Goal: Transaction & Acquisition: Download file/media

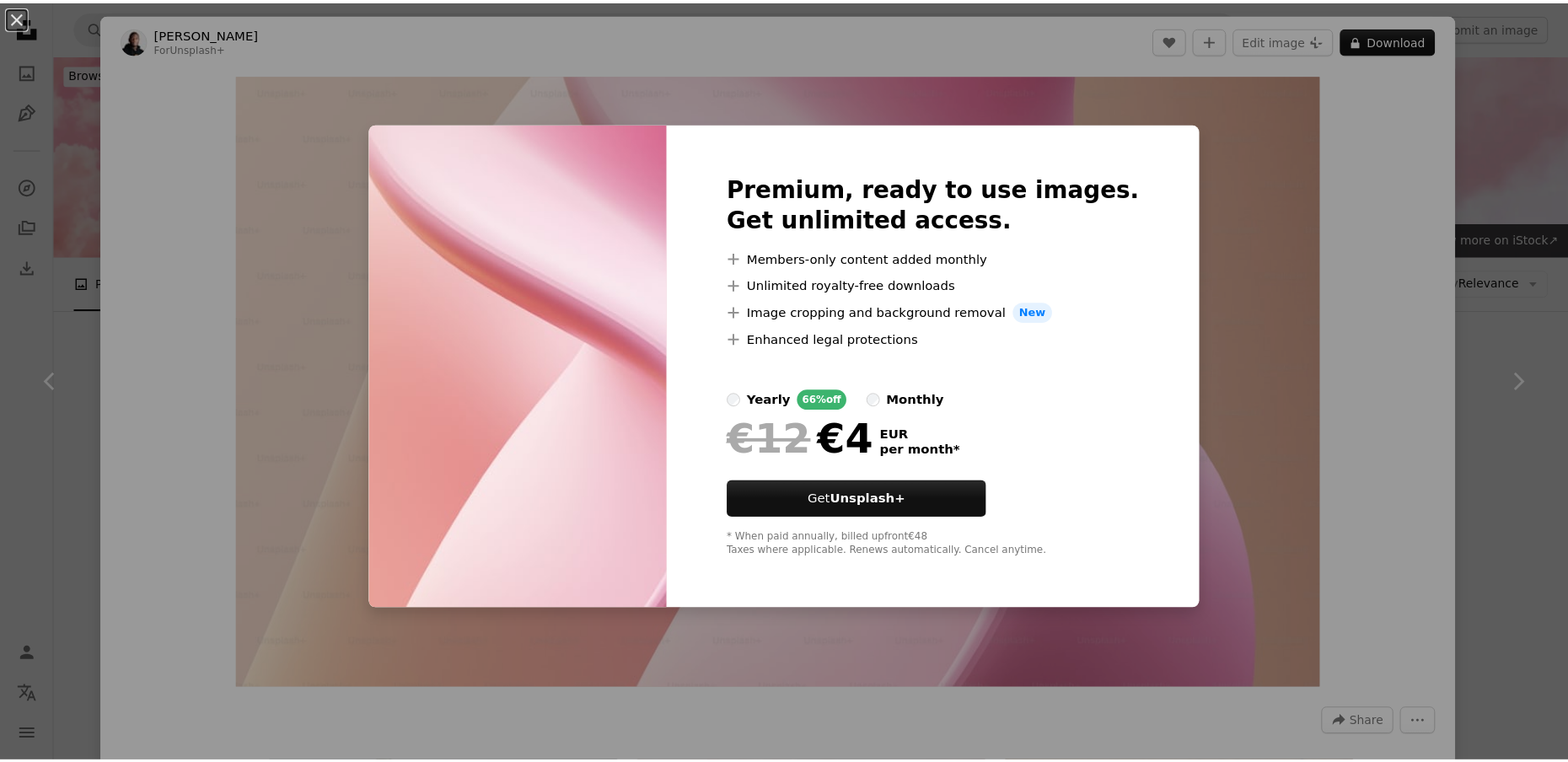
scroll to position [3385, 0]
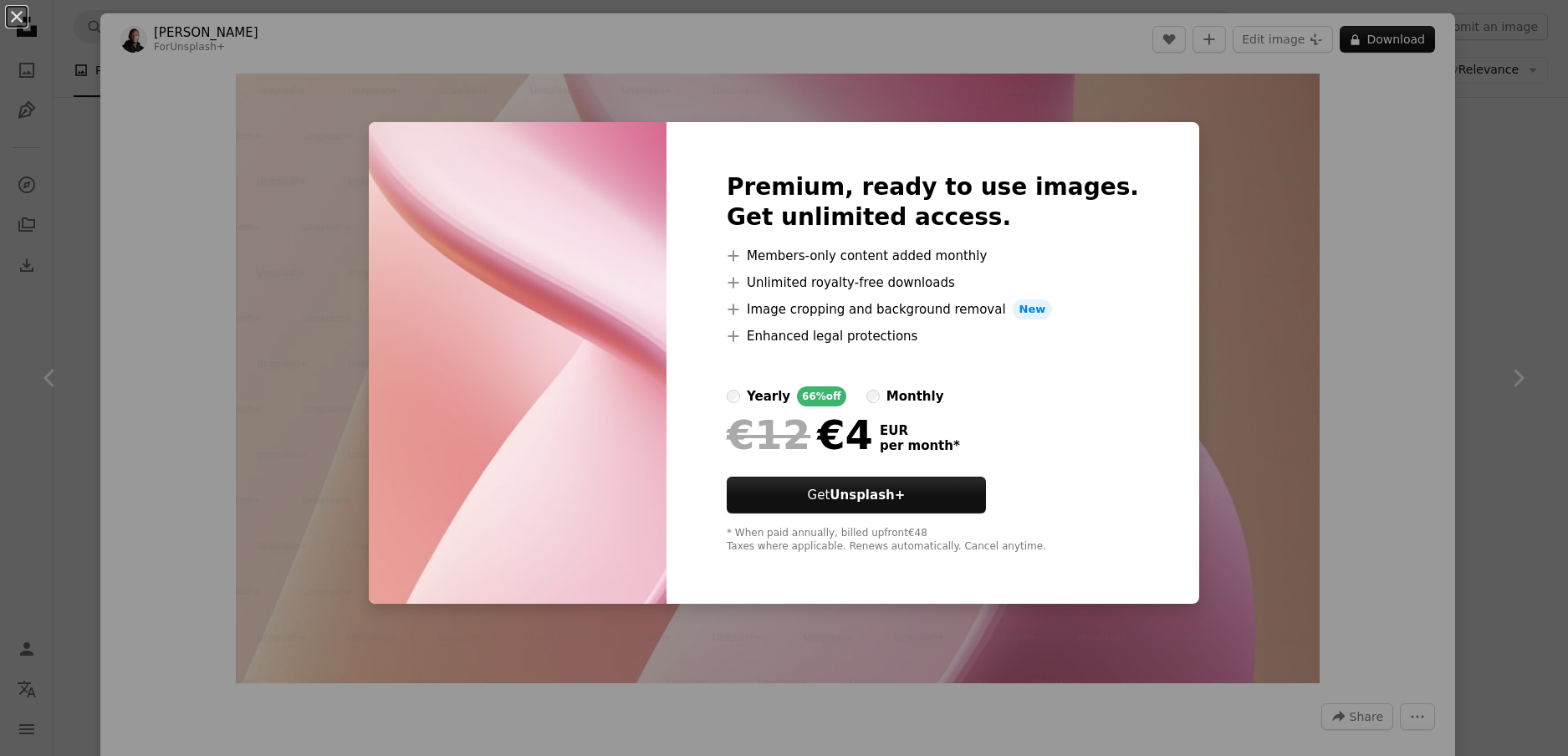
click at [1440, 287] on div "An X shape Premium, ready to use images. Get unlimited access. A plus sign Memb…" at bounding box center [784, 378] width 1568 height 756
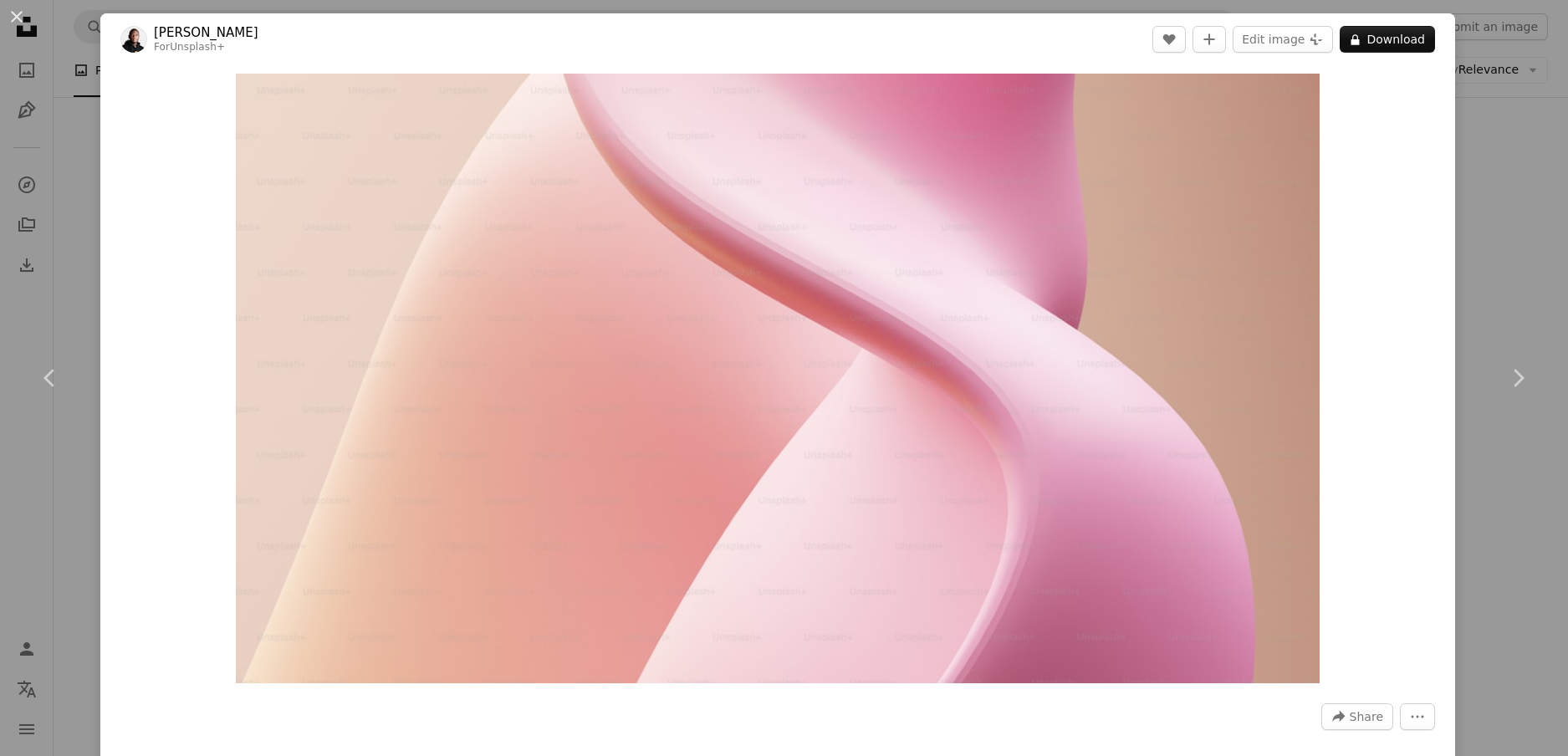
click at [1440, 320] on div "Zoom in" at bounding box center [778, 378] width 1355 height 626
click at [11, 7] on button "An X shape" at bounding box center [17, 17] width 20 height 20
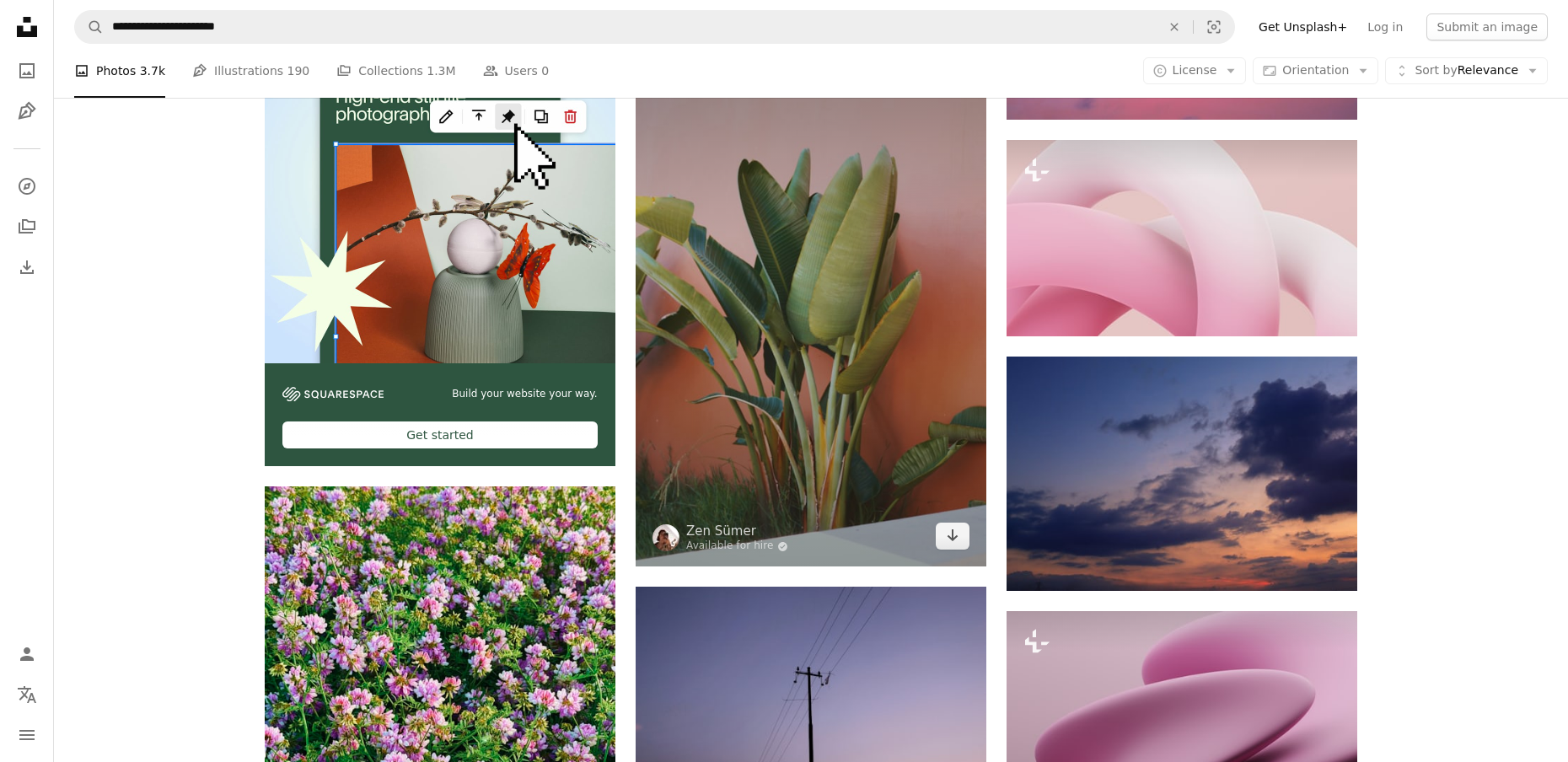
scroll to position [2795, 0]
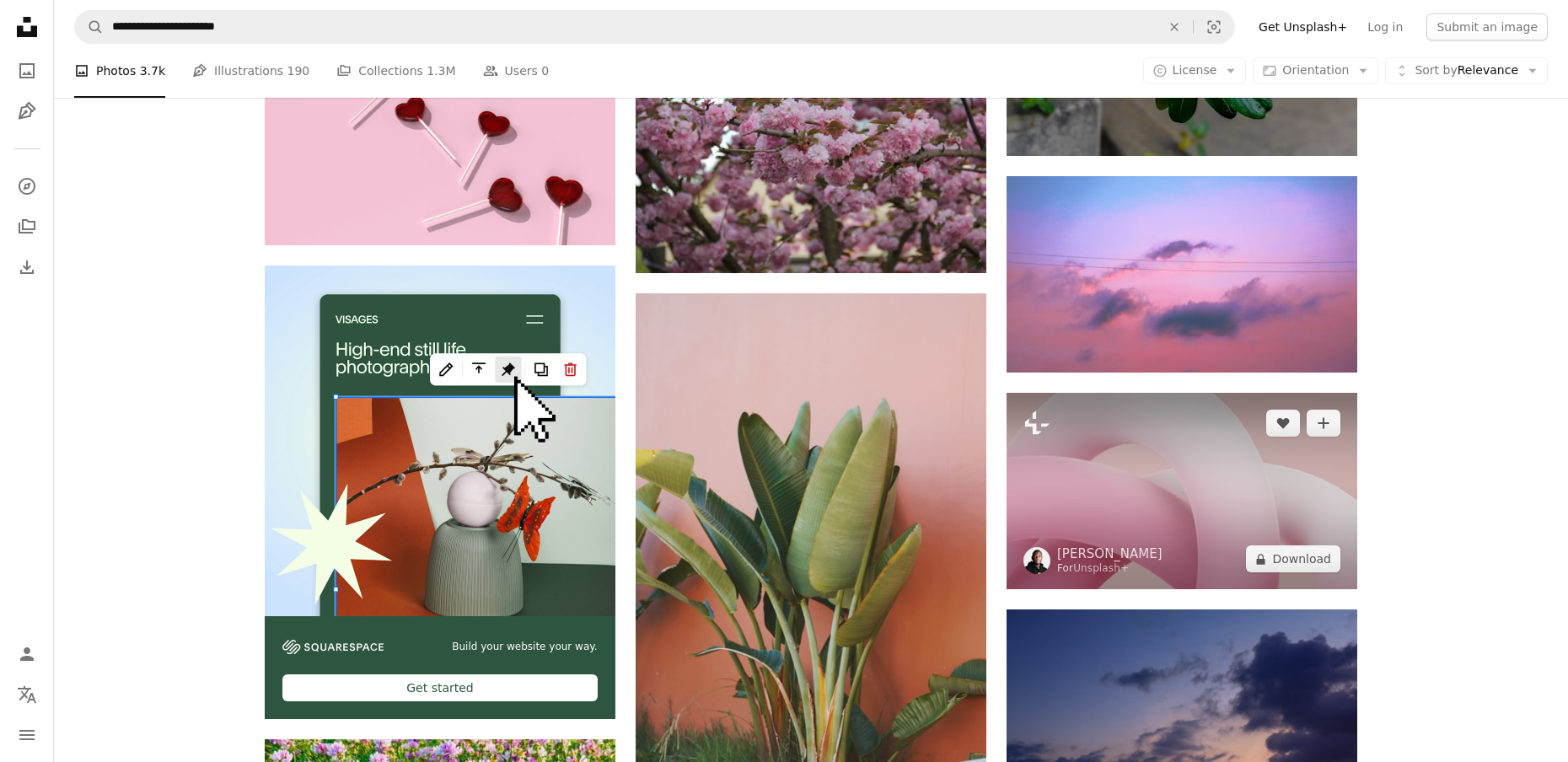
click at [1148, 477] on img at bounding box center [1182, 491] width 351 height 197
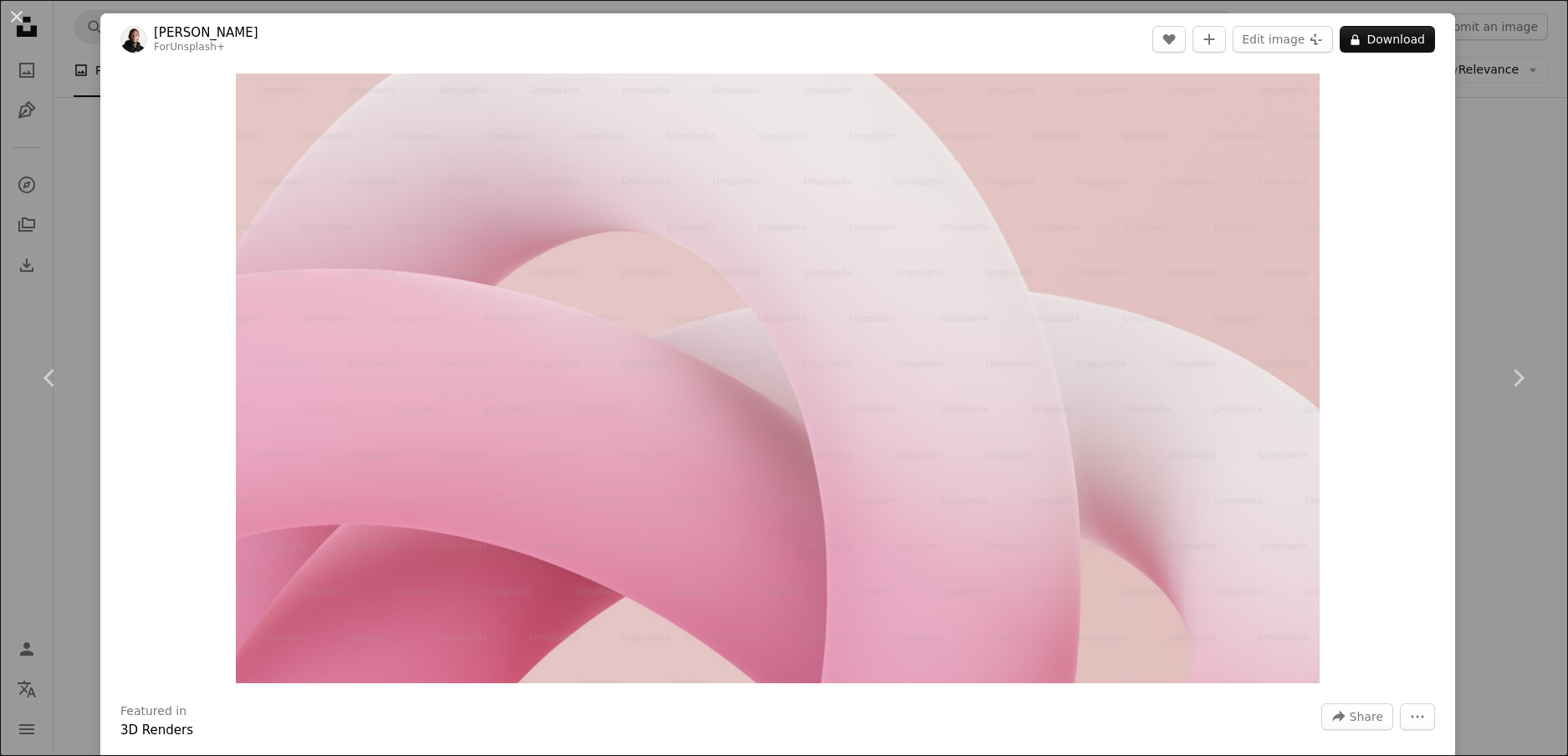
click at [1438, 254] on div "Zoom in" at bounding box center [778, 378] width 1355 height 626
click at [1508, 265] on div "An X shape Chevron left Chevron right [PERSON_NAME] For Unsplash+ A heart A plu…" at bounding box center [784, 378] width 1568 height 756
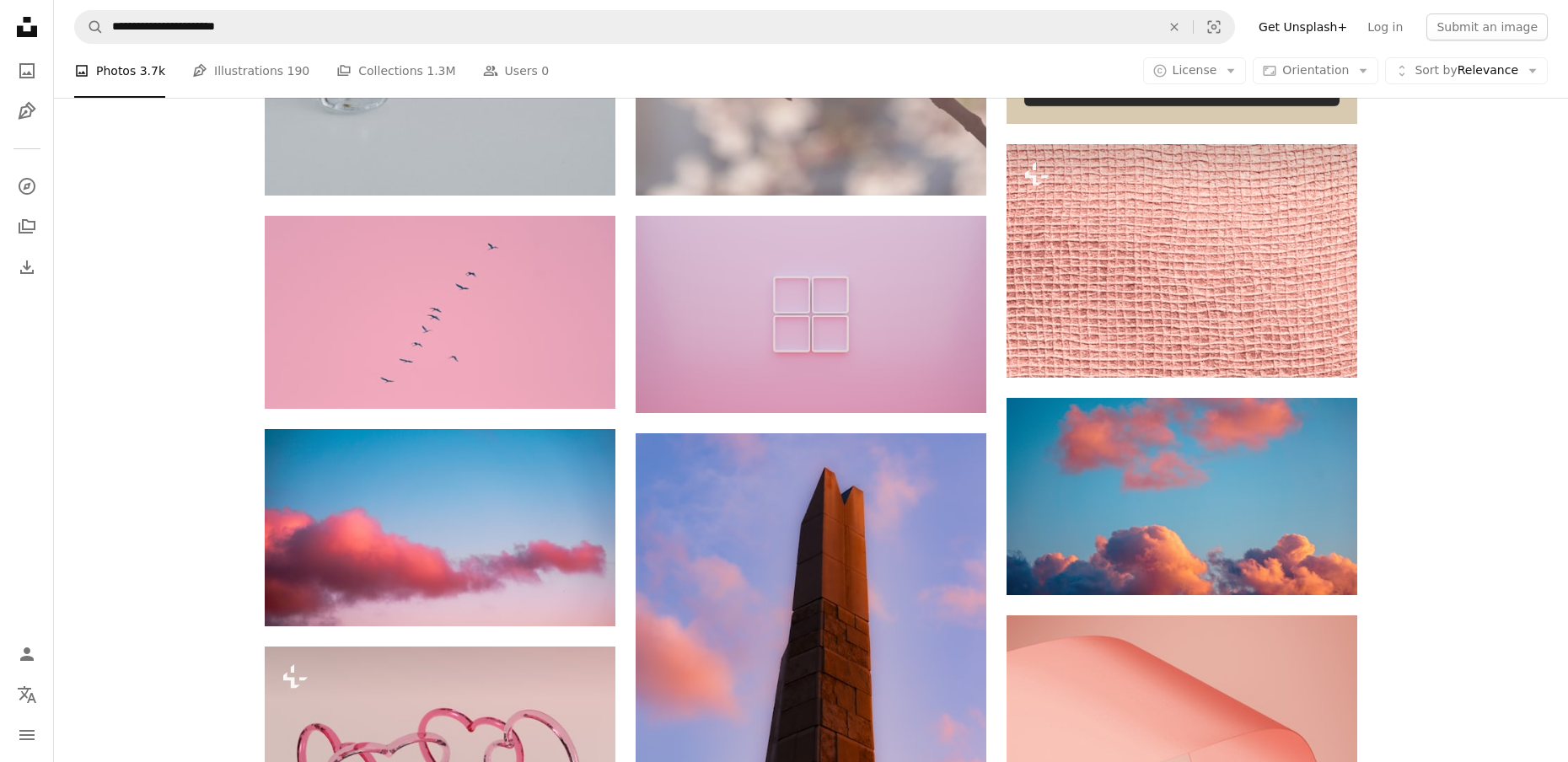
scroll to position [266, 0]
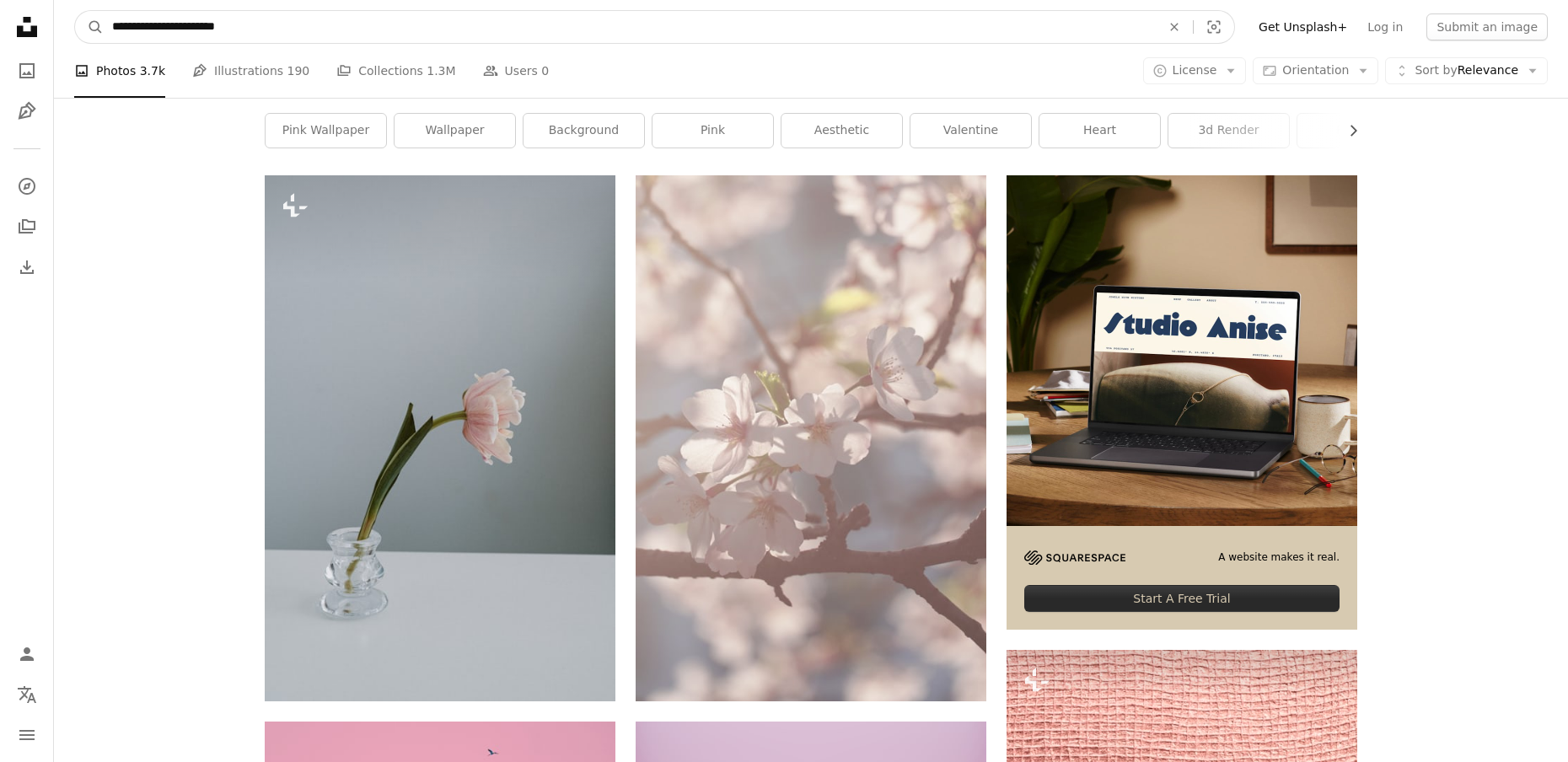
drag, startPoint x: 283, startPoint y: 22, endPoint x: 191, endPoint y: 32, distance: 92.5
click at [191, 32] on input "**********" at bounding box center [630, 27] width 1052 height 32
type input "**********"
click button "A magnifying glass" at bounding box center [88, 27] width 28 height 32
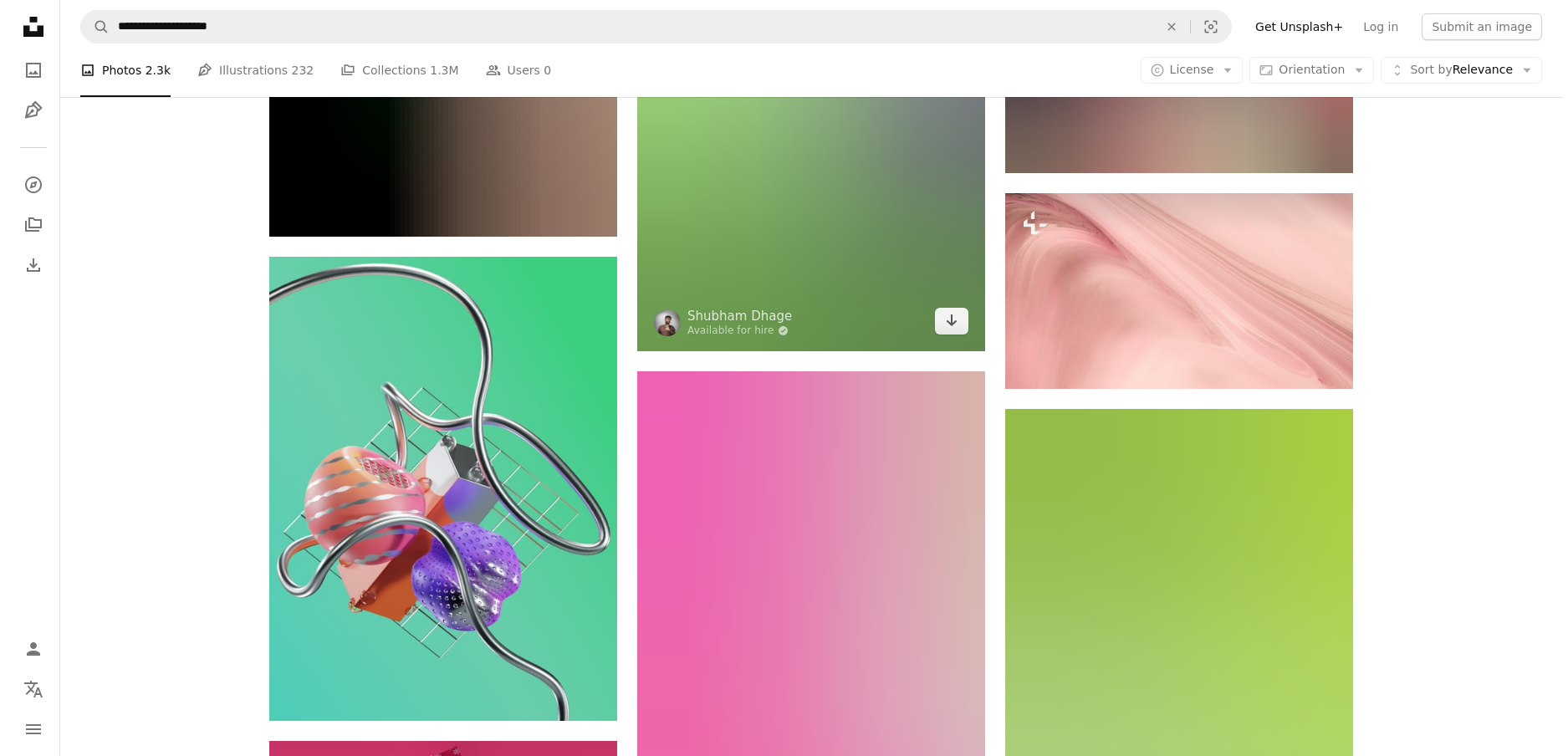
scroll to position [11287, 0]
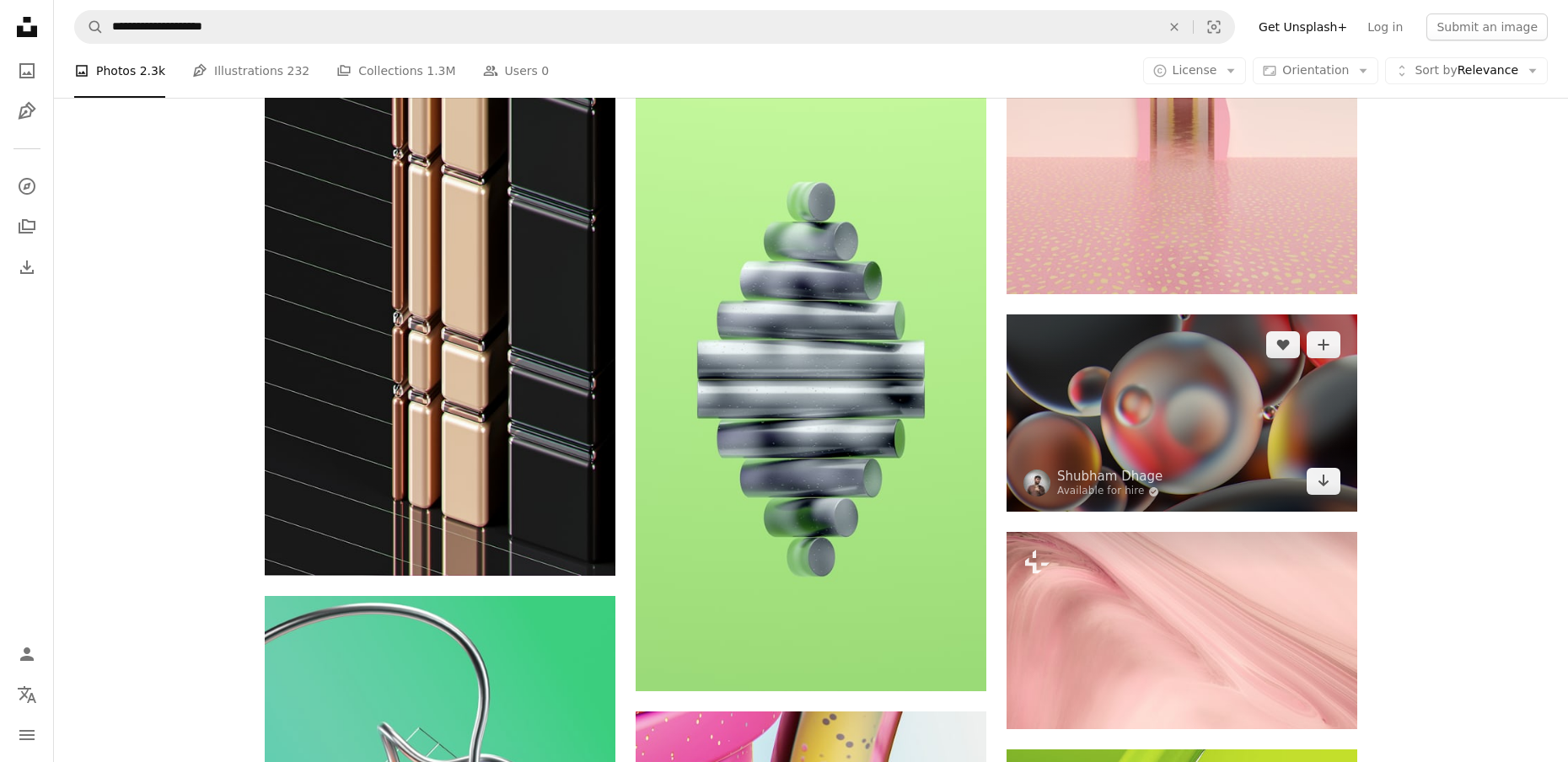
click at [1201, 438] on img at bounding box center [1182, 412] width 351 height 197
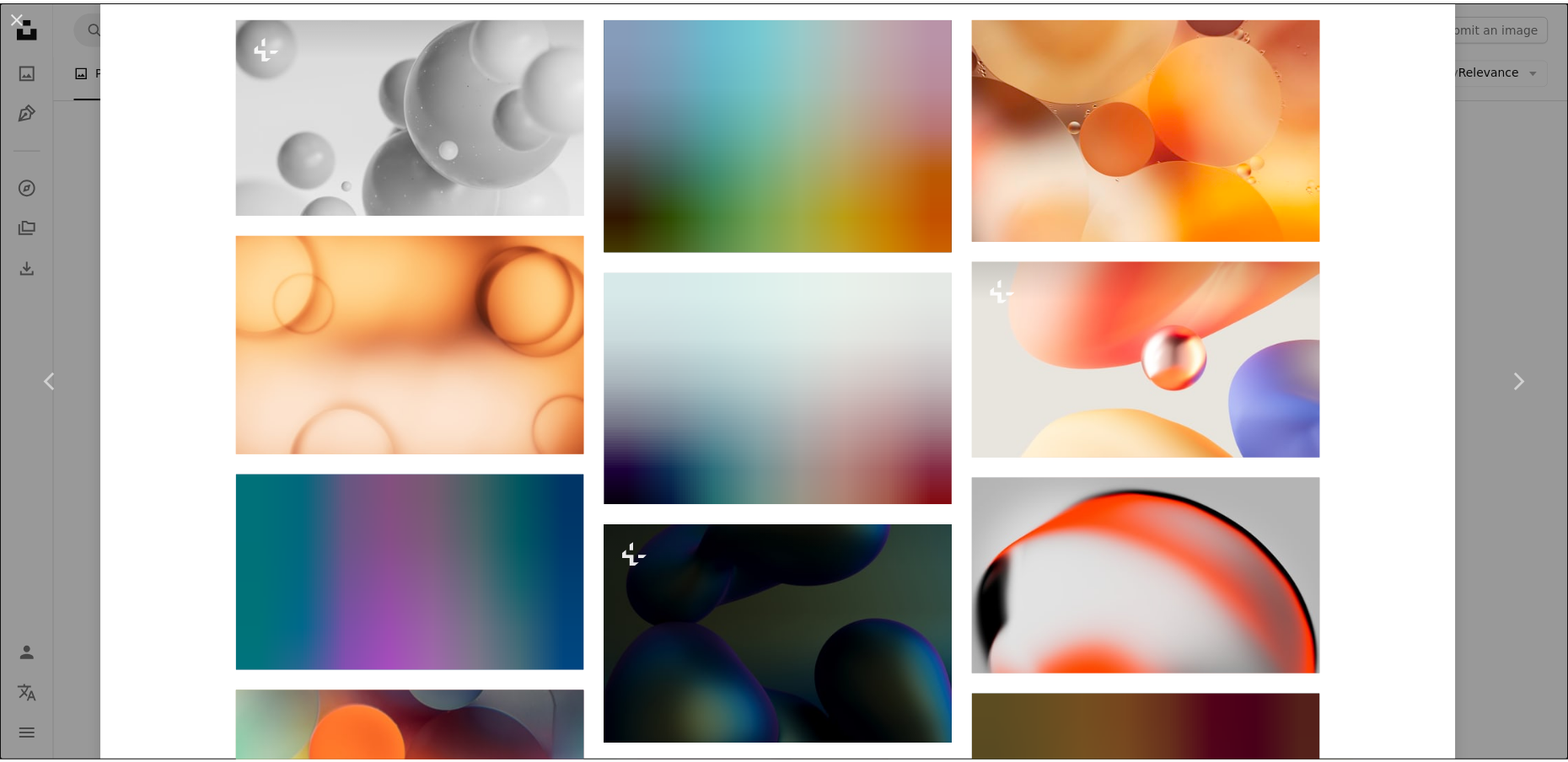
scroll to position [1938, 0]
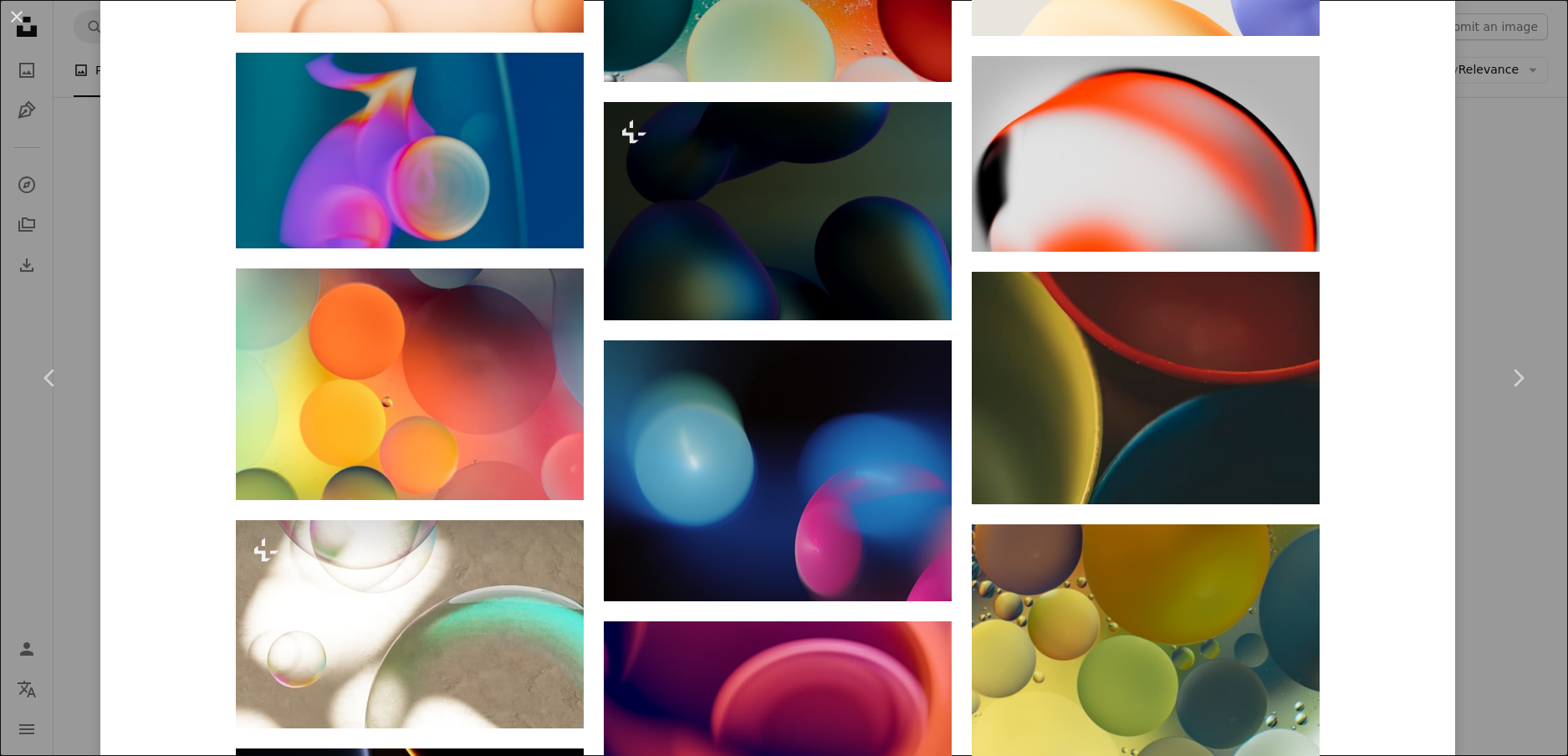
click at [1508, 541] on div "An X shape Chevron left Chevron right [PERSON_NAME] Available for hire A checkm…" at bounding box center [784, 378] width 1568 height 756
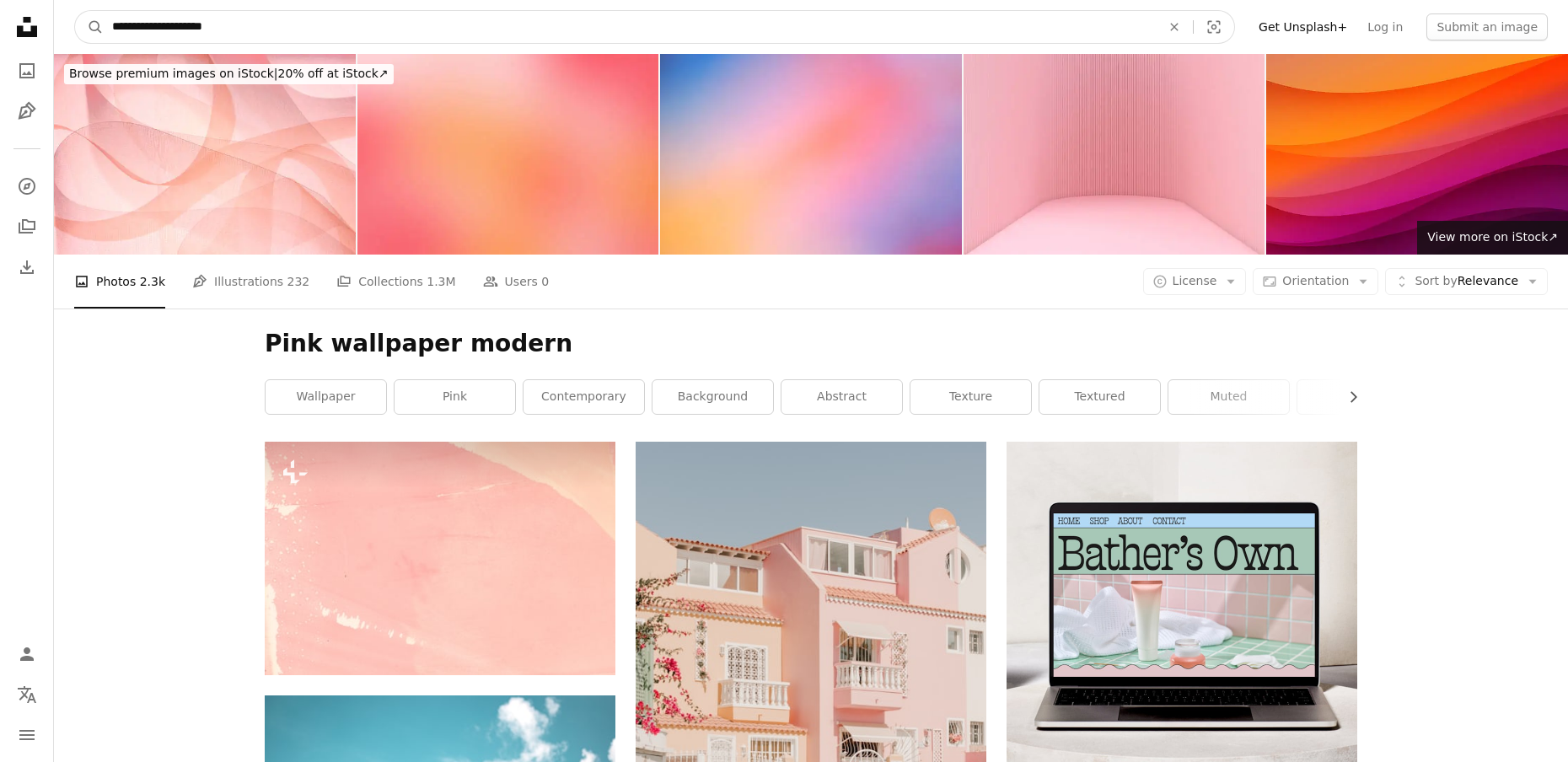
drag, startPoint x: 226, startPoint y: 21, endPoint x: 191, endPoint y: 32, distance: 36.7
click at [191, 32] on input "**********" at bounding box center [630, 27] width 1052 height 32
type input "**********"
click button "A magnifying glass" at bounding box center [88, 27] width 28 height 32
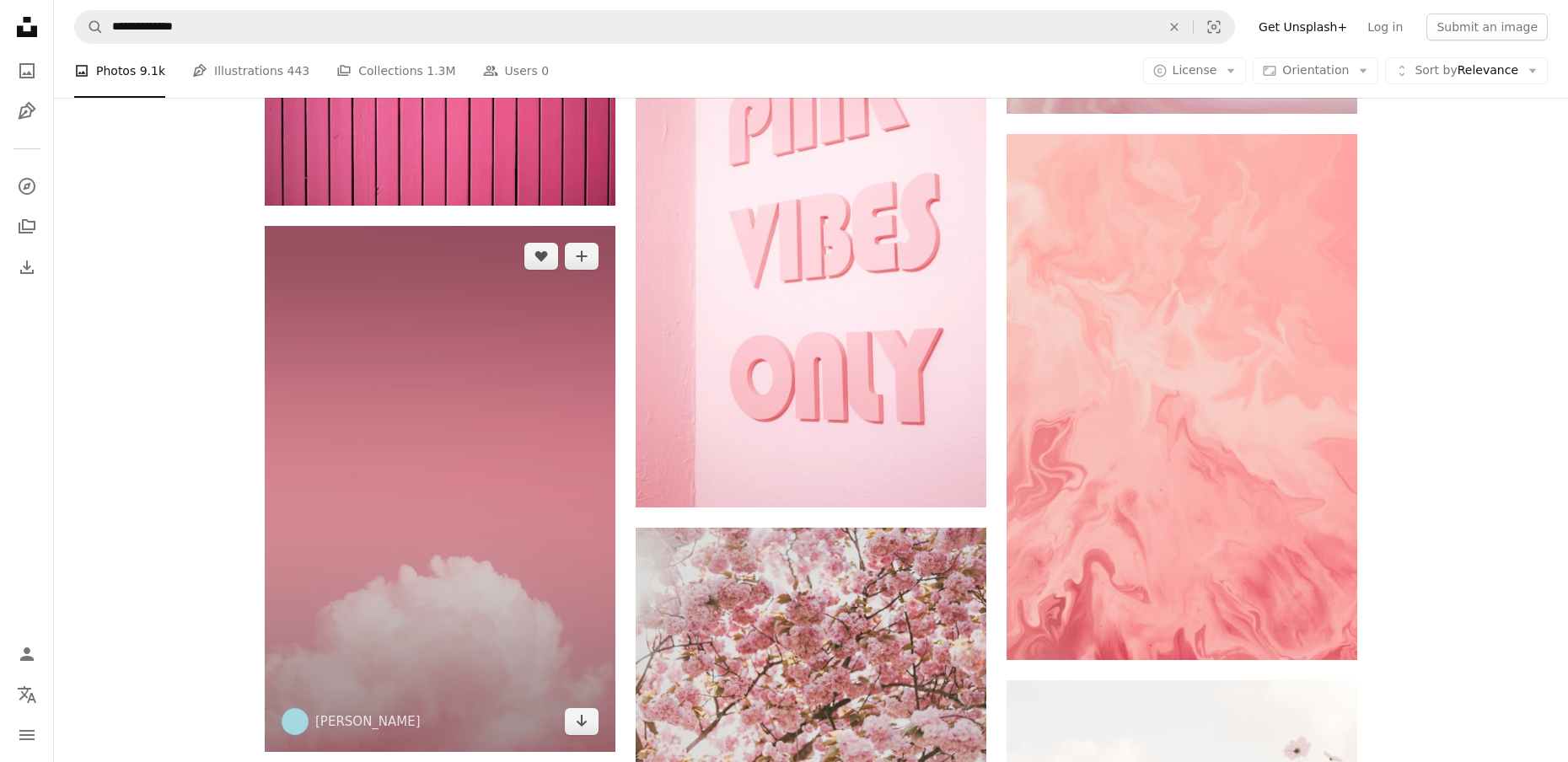
scroll to position [2191, 0]
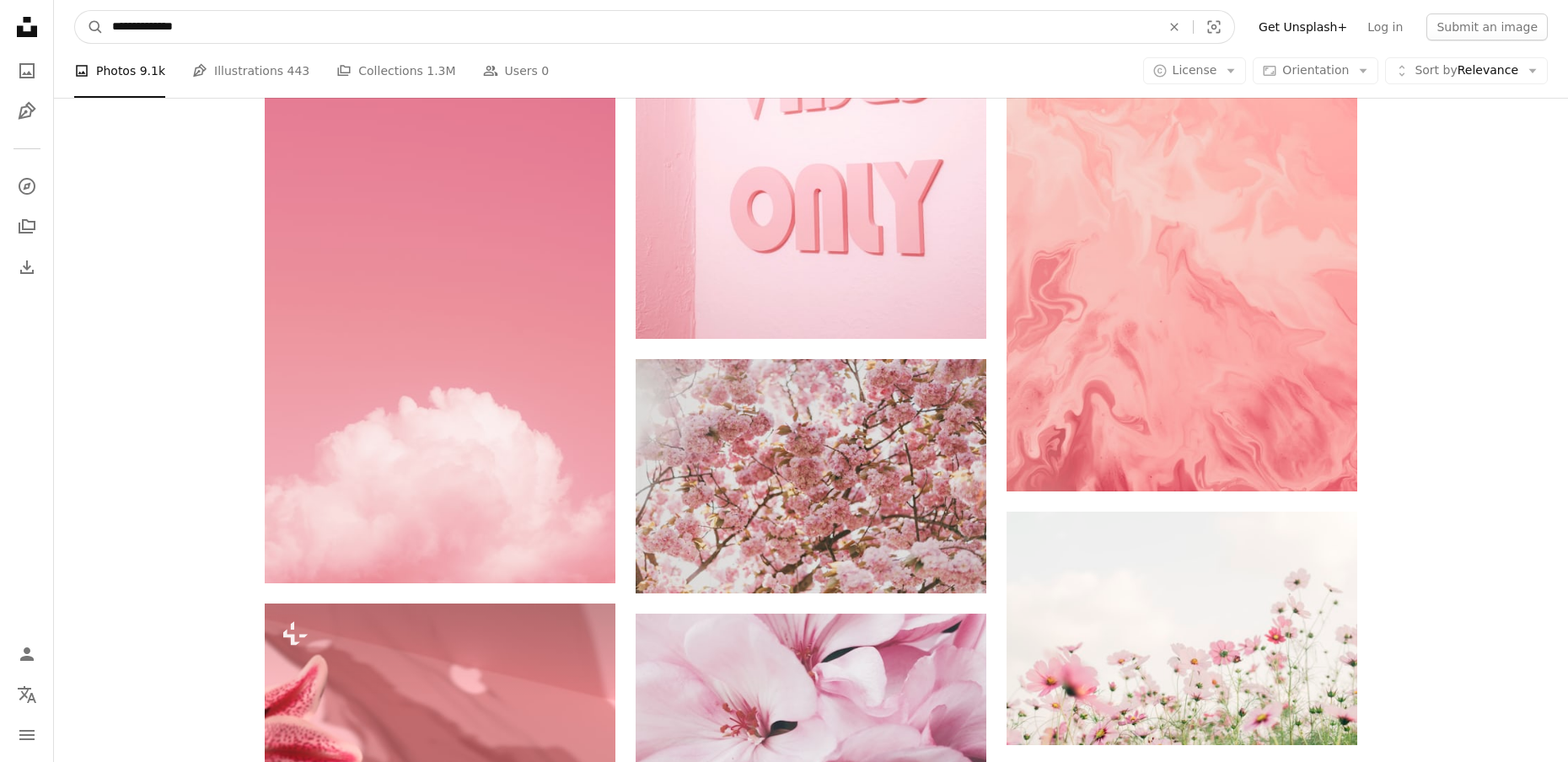
click at [292, 24] on input "**********" at bounding box center [630, 27] width 1052 height 32
type input "**********"
click button "A magnifying glass" at bounding box center [88, 27] width 28 height 32
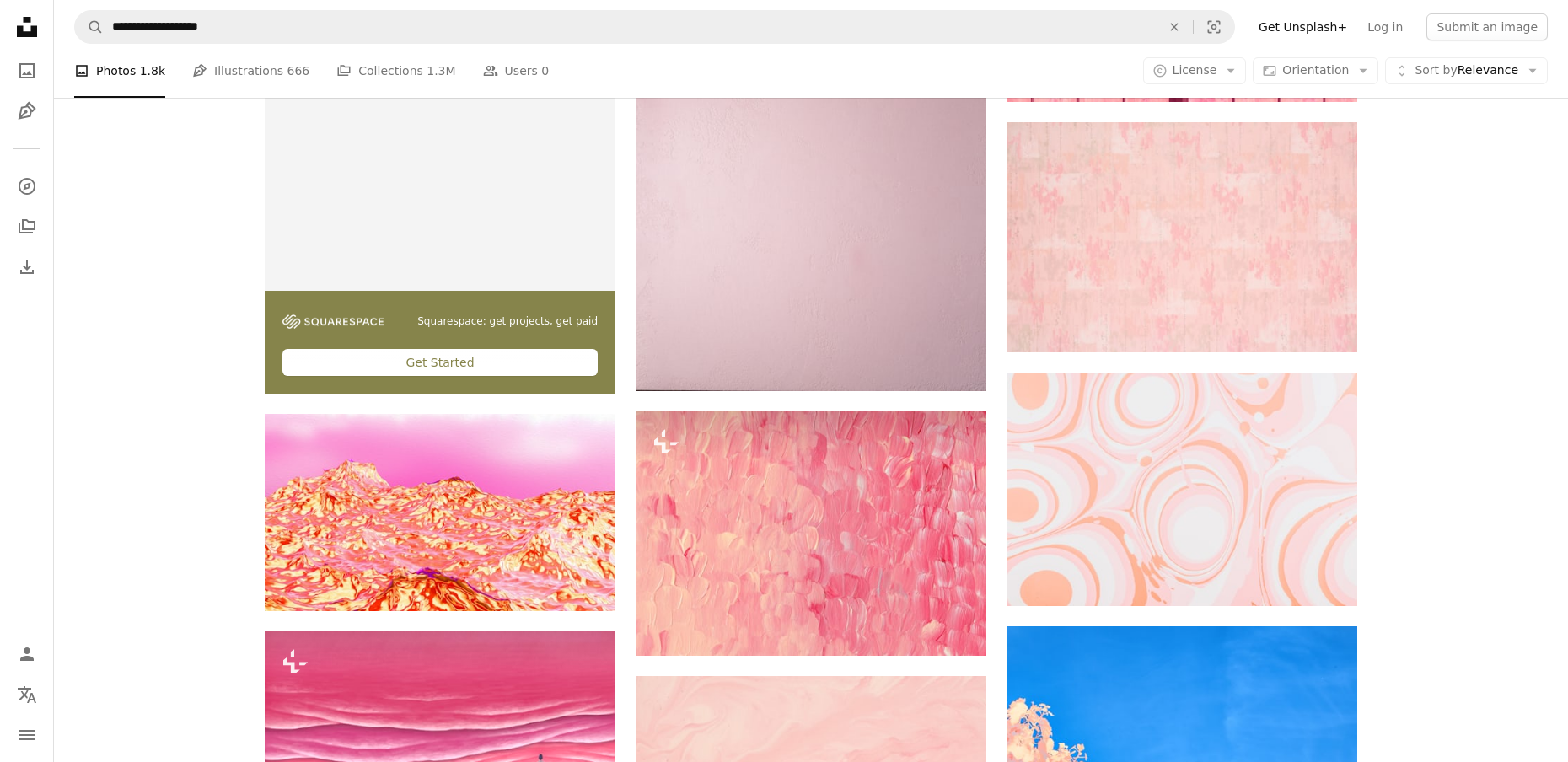
scroll to position [4214, 0]
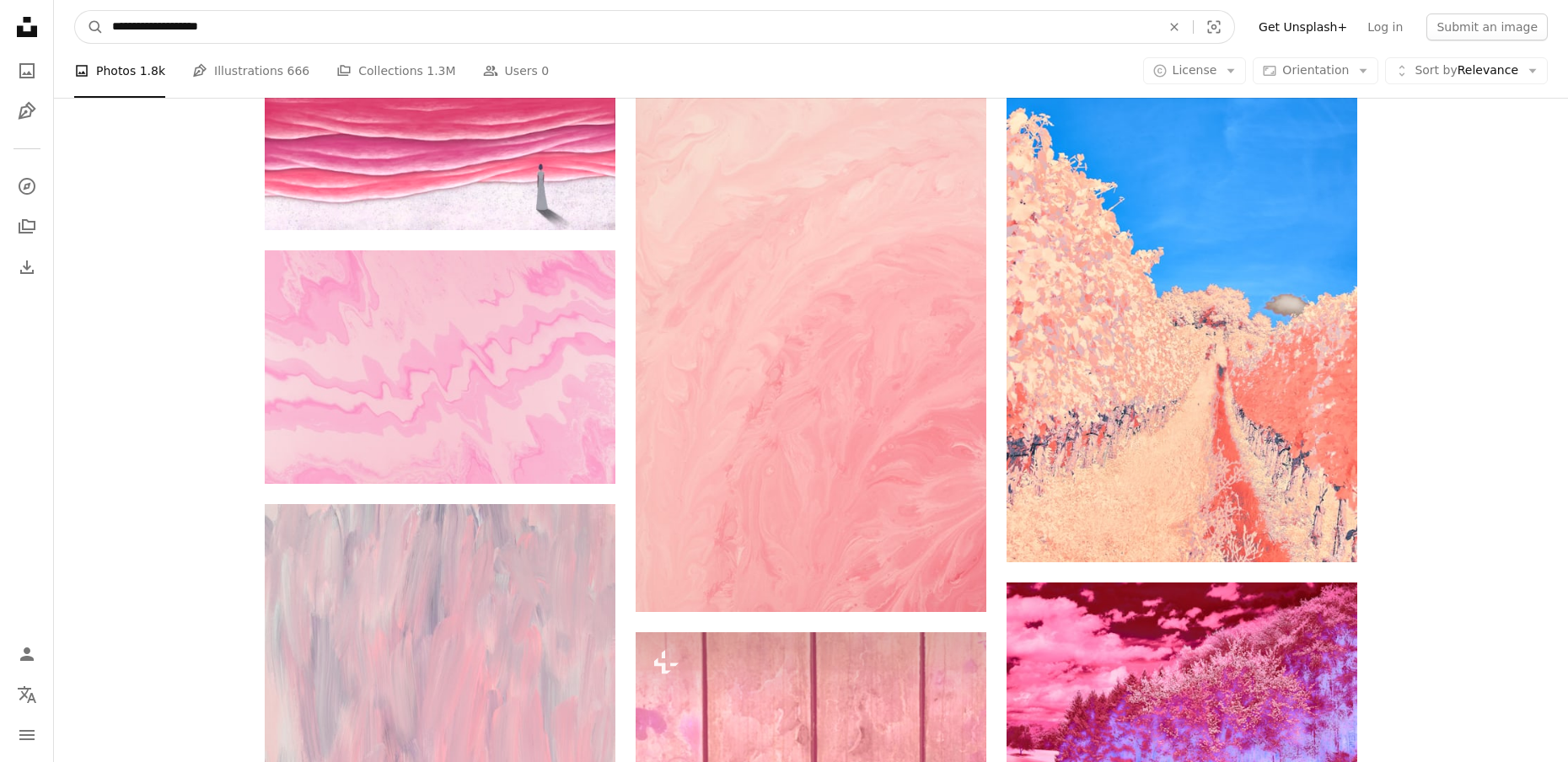
drag, startPoint x: 219, startPoint y: 24, endPoint x: 192, endPoint y: 27, distance: 27.2
click at [192, 27] on input "**********" at bounding box center [630, 27] width 1052 height 32
type input "**********"
click at [75, 11] on button "A magnifying glass" at bounding box center [88, 27] width 28 height 32
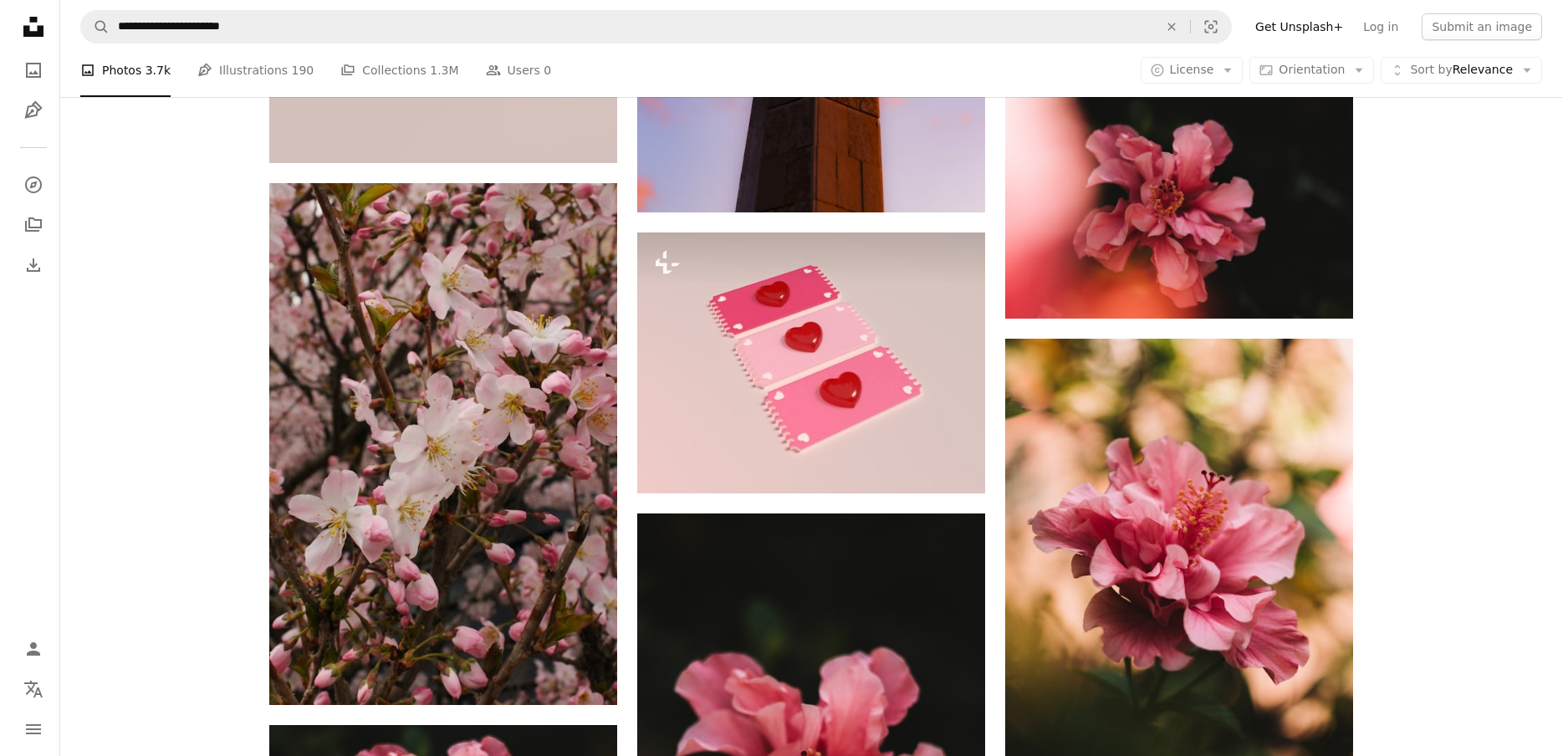
scroll to position [1003, 0]
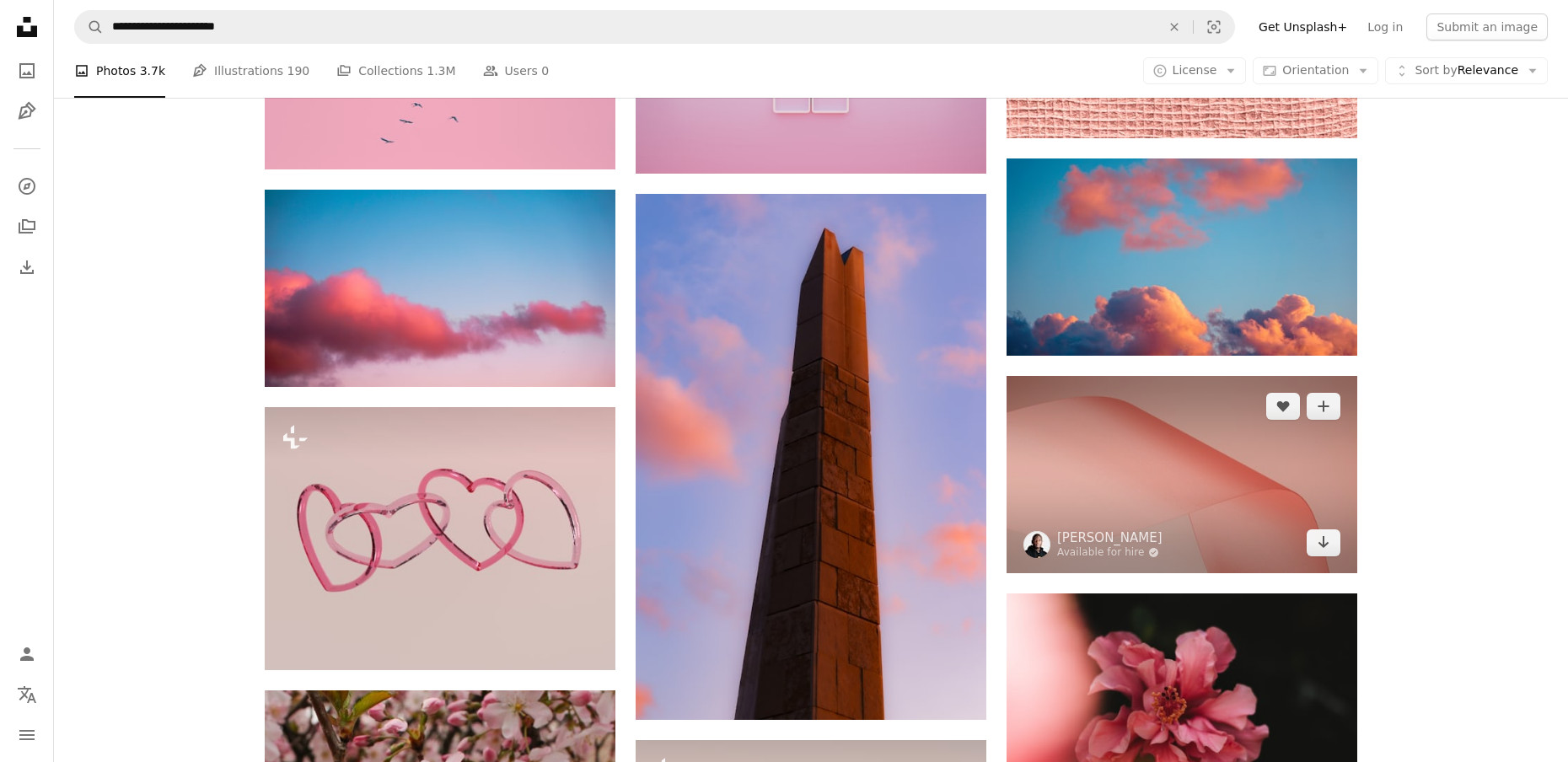
click at [1103, 480] on img at bounding box center [1182, 474] width 351 height 197
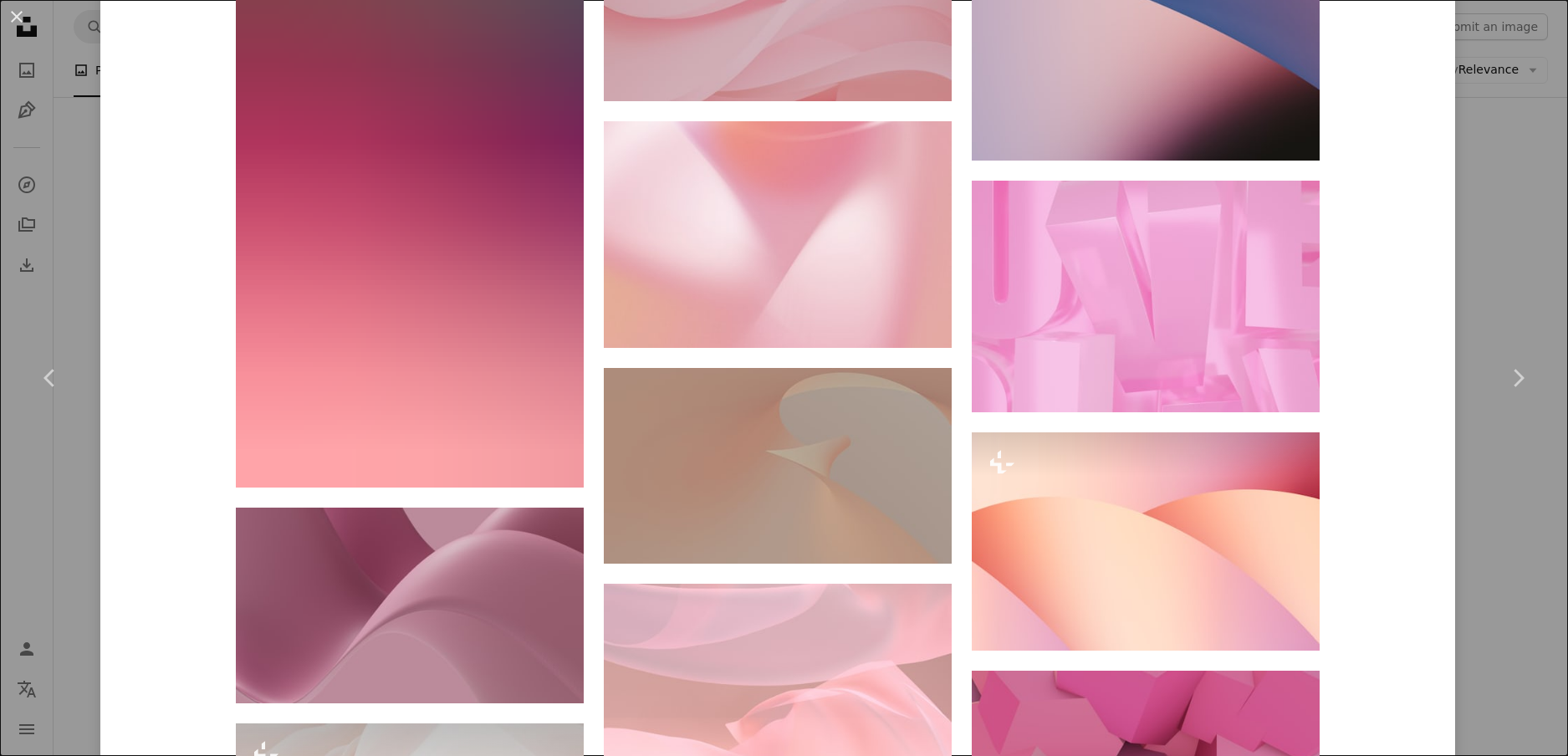
scroll to position [2469, 0]
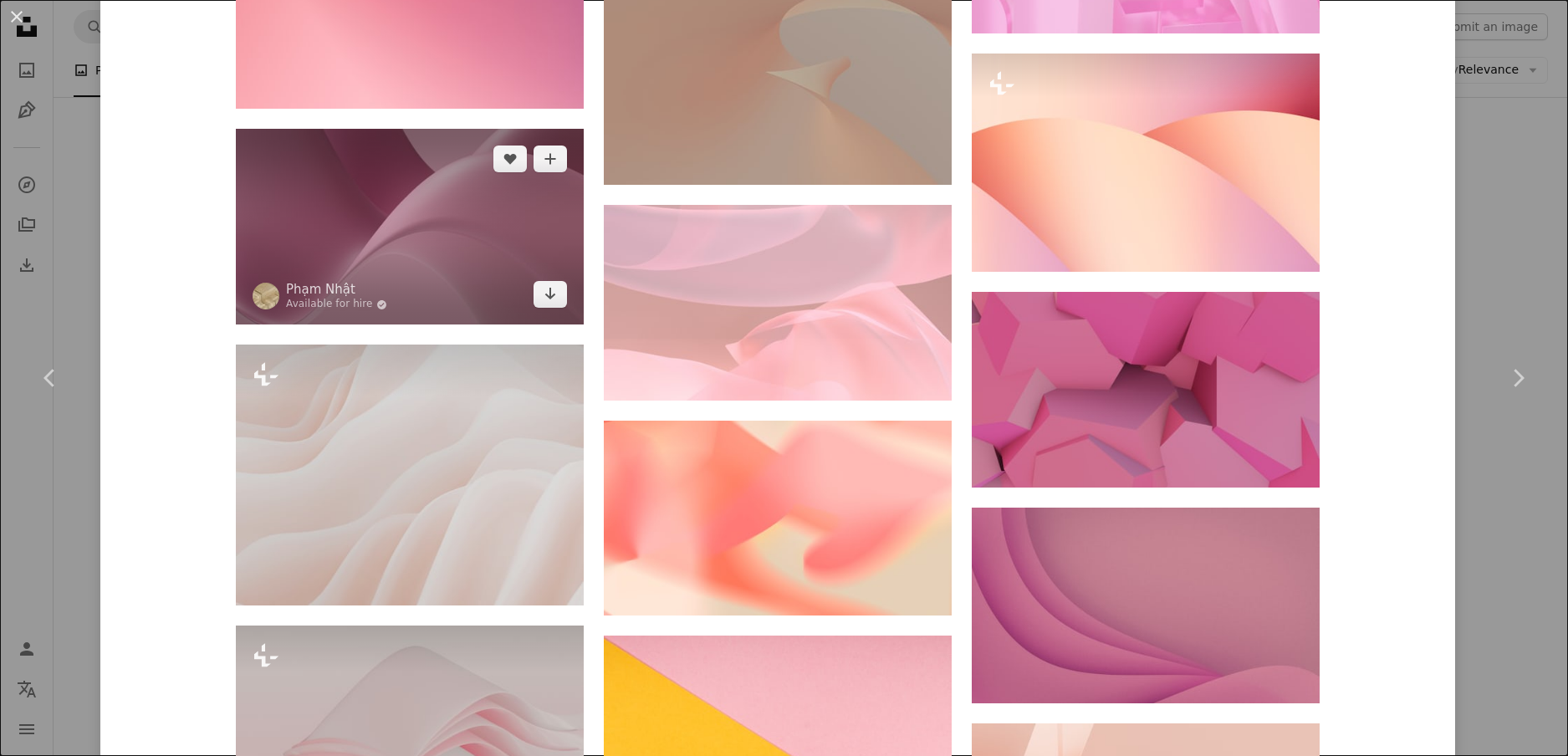
click at [469, 193] on img at bounding box center [409, 226] width 348 height 196
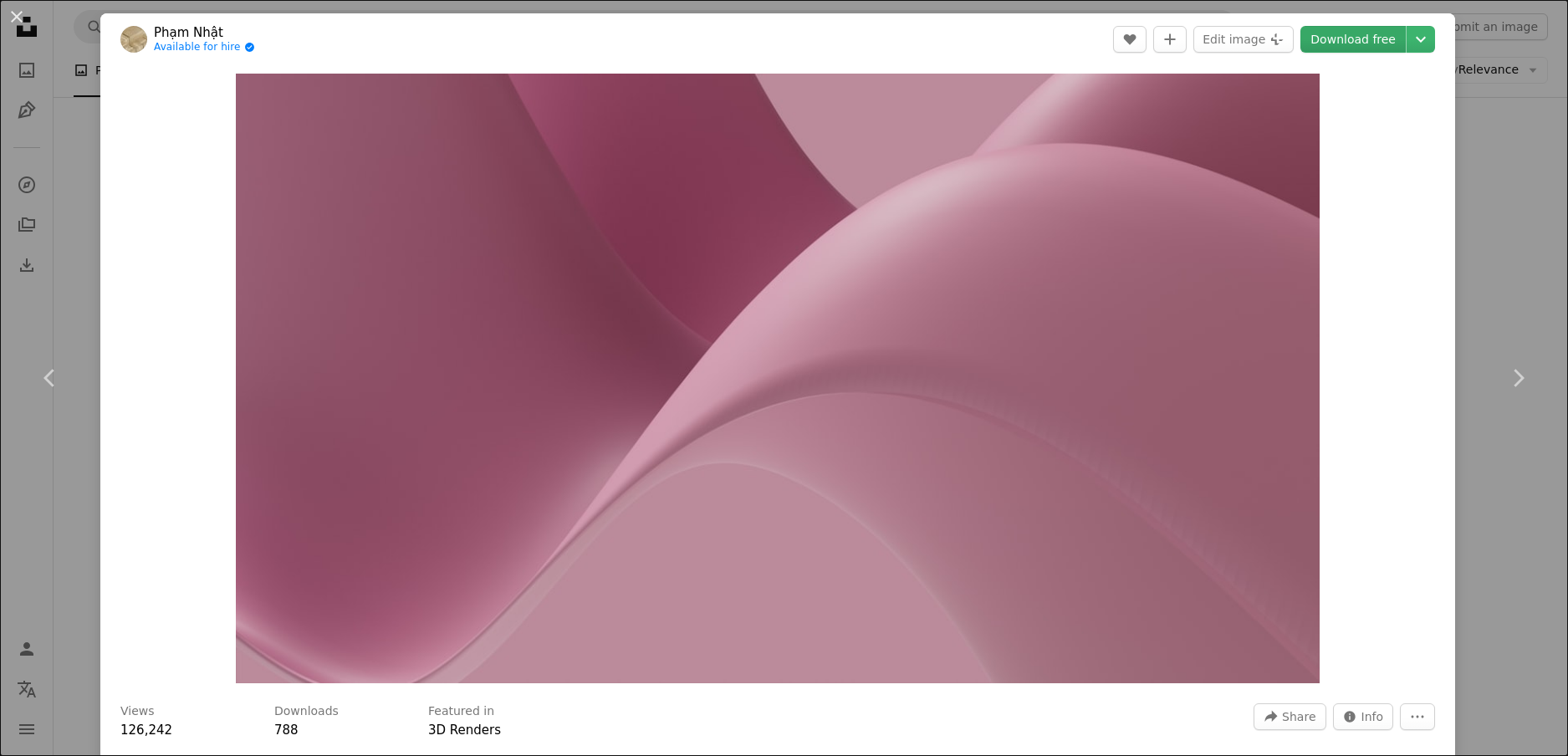
click at [1373, 38] on link "Download free" at bounding box center [1354, 39] width 105 height 26
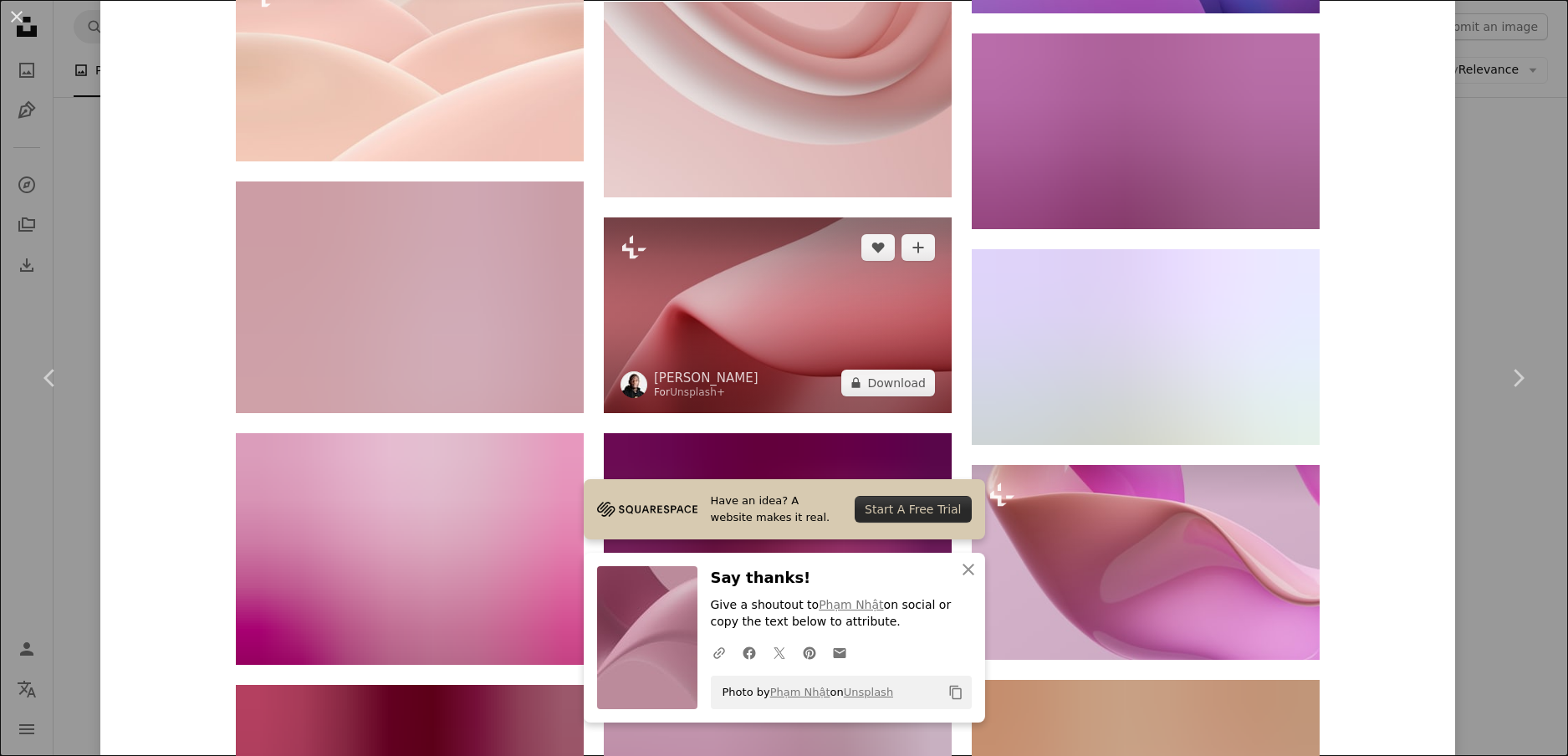
scroll to position [2091, 0]
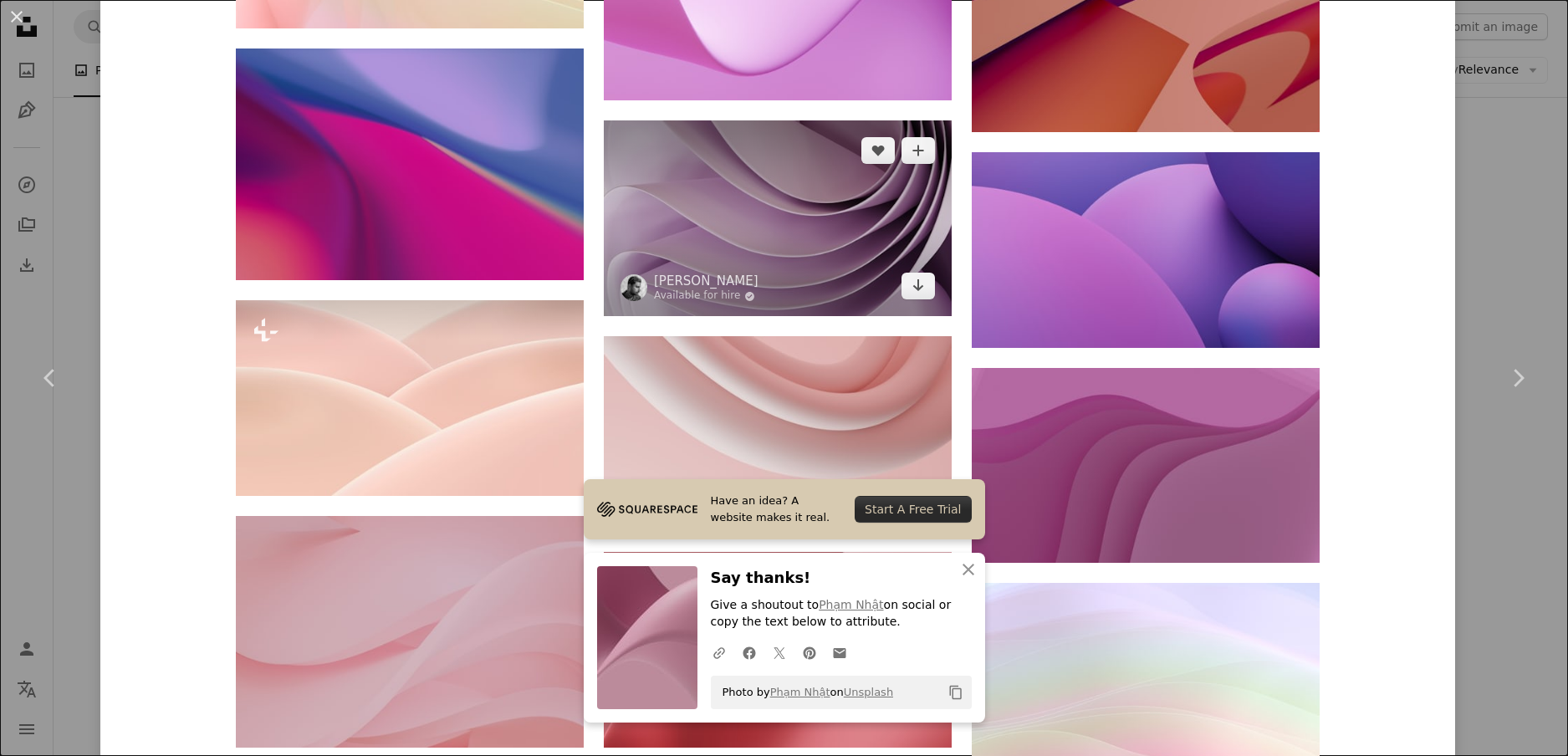
click at [782, 198] on img at bounding box center [778, 218] width 348 height 196
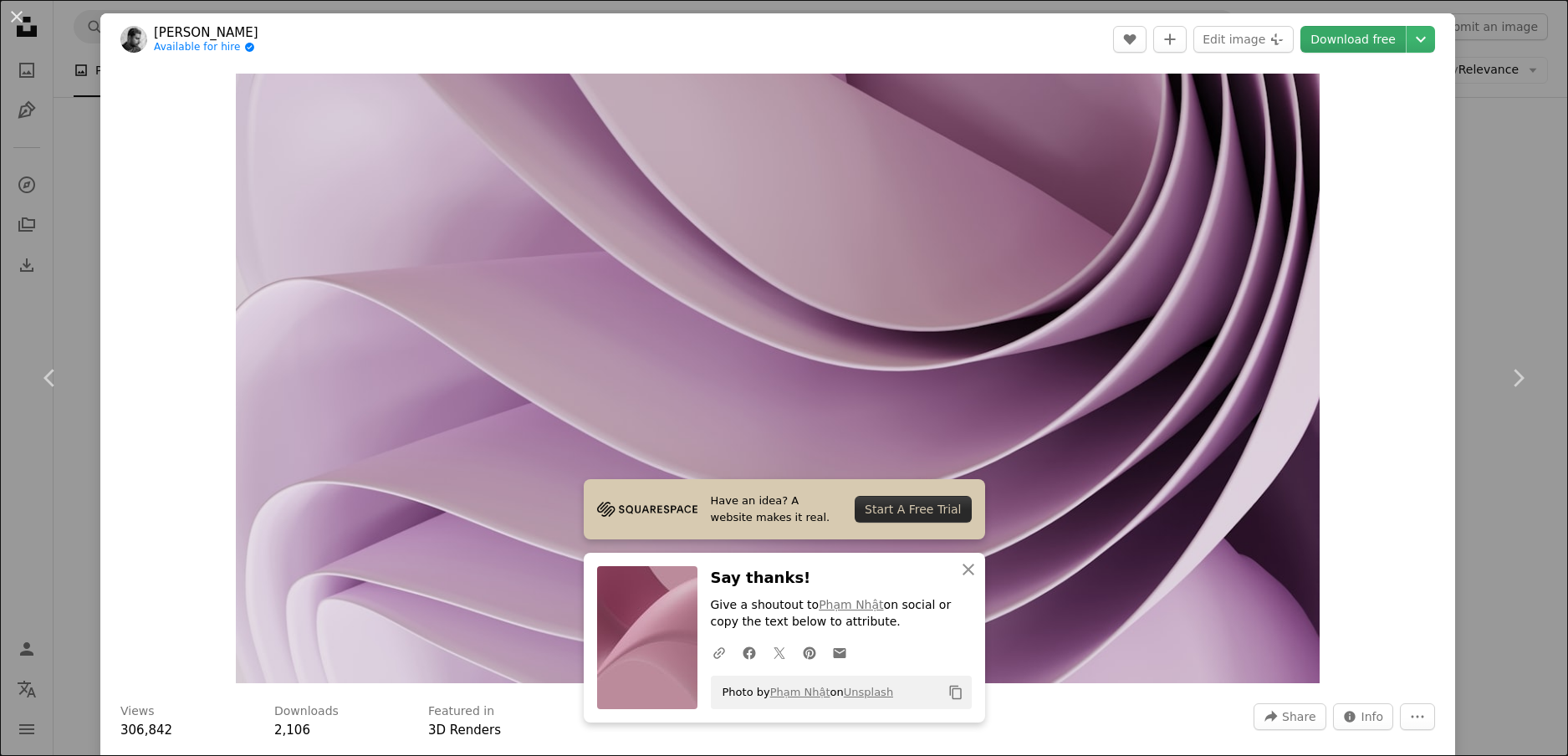
click at [1330, 38] on link "Download free" at bounding box center [1354, 39] width 105 height 26
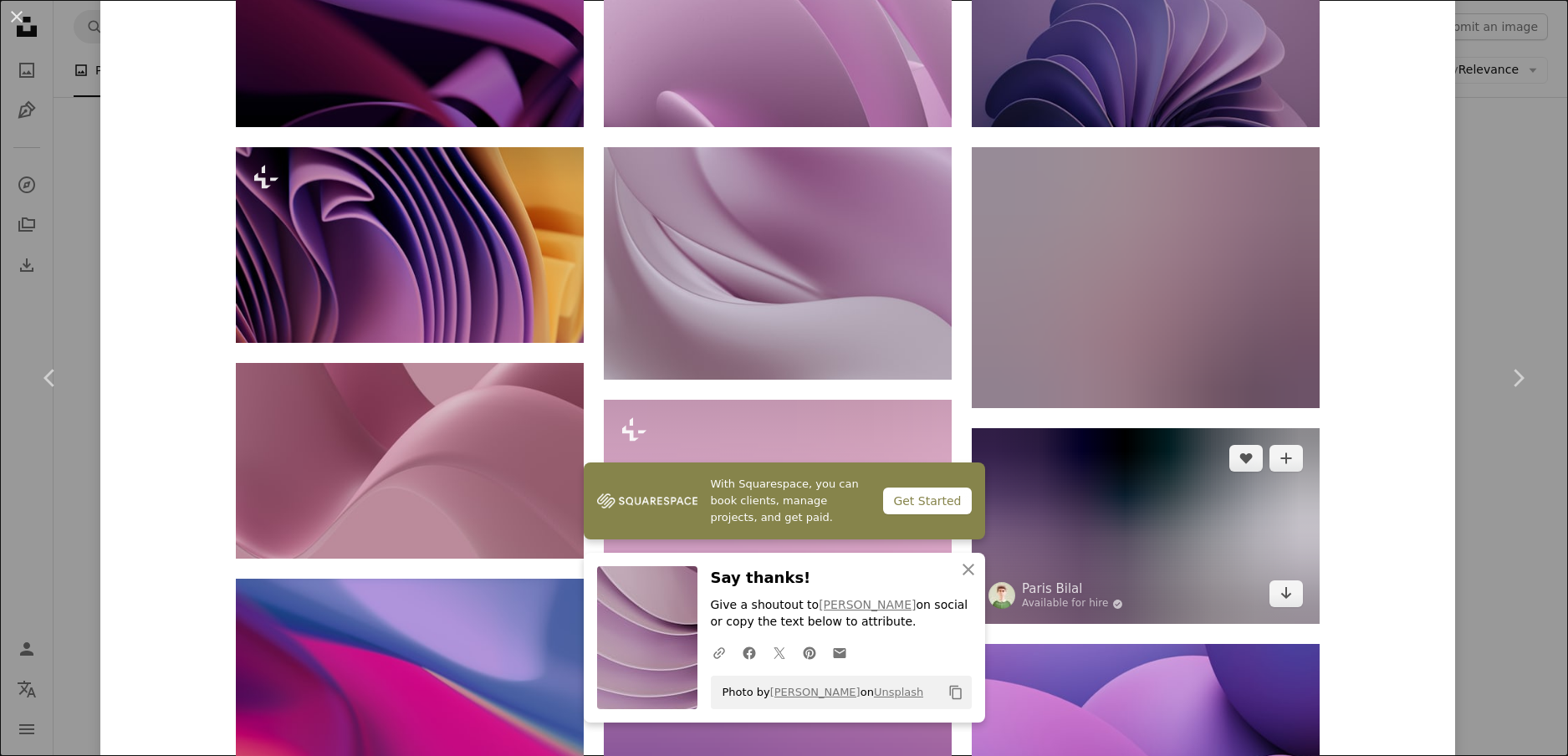
scroll to position [1673, 0]
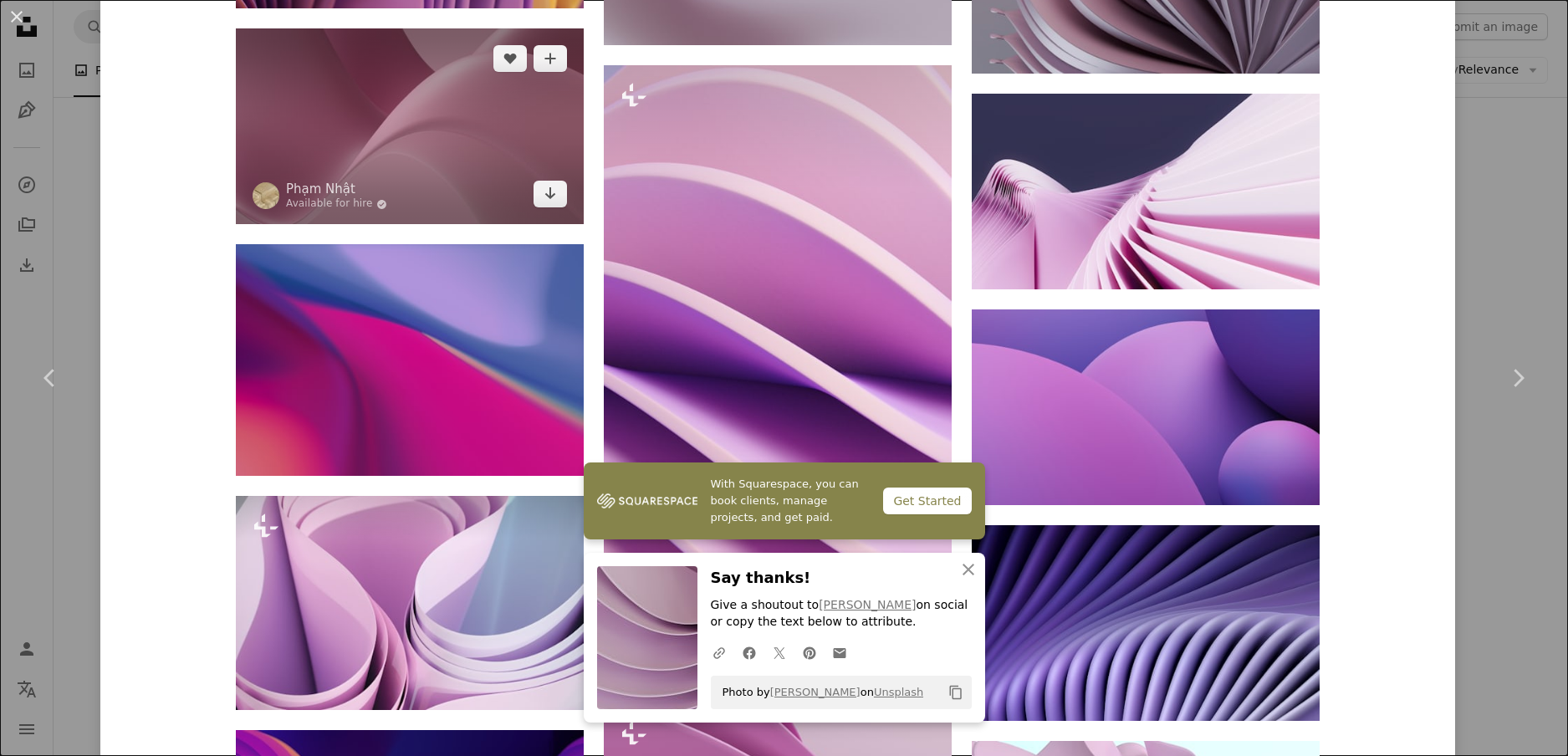
click at [472, 166] on img at bounding box center [409, 126] width 348 height 196
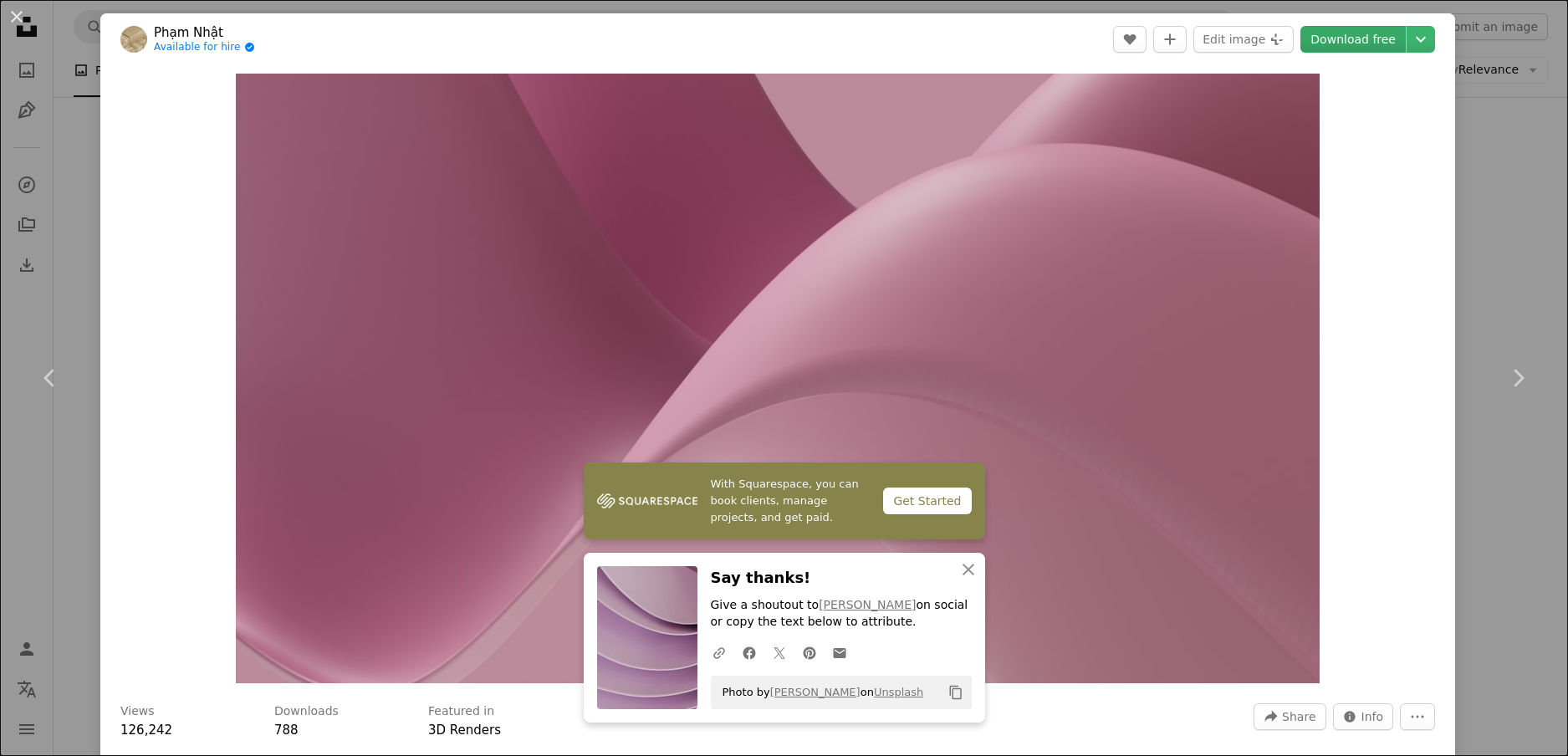
click at [1352, 32] on link "Download free" at bounding box center [1354, 39] width 105 height 26
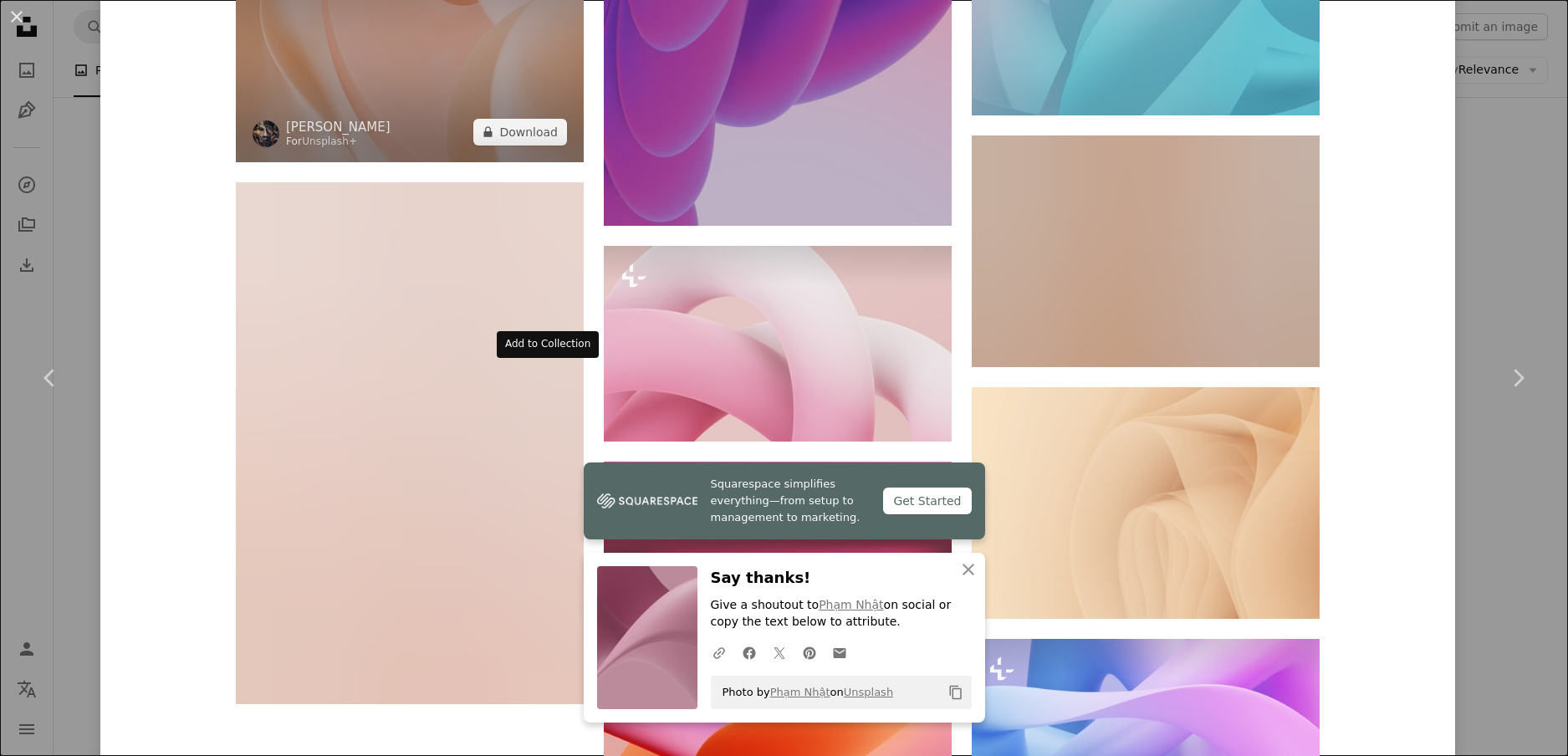
scroll to position [3846, 0]
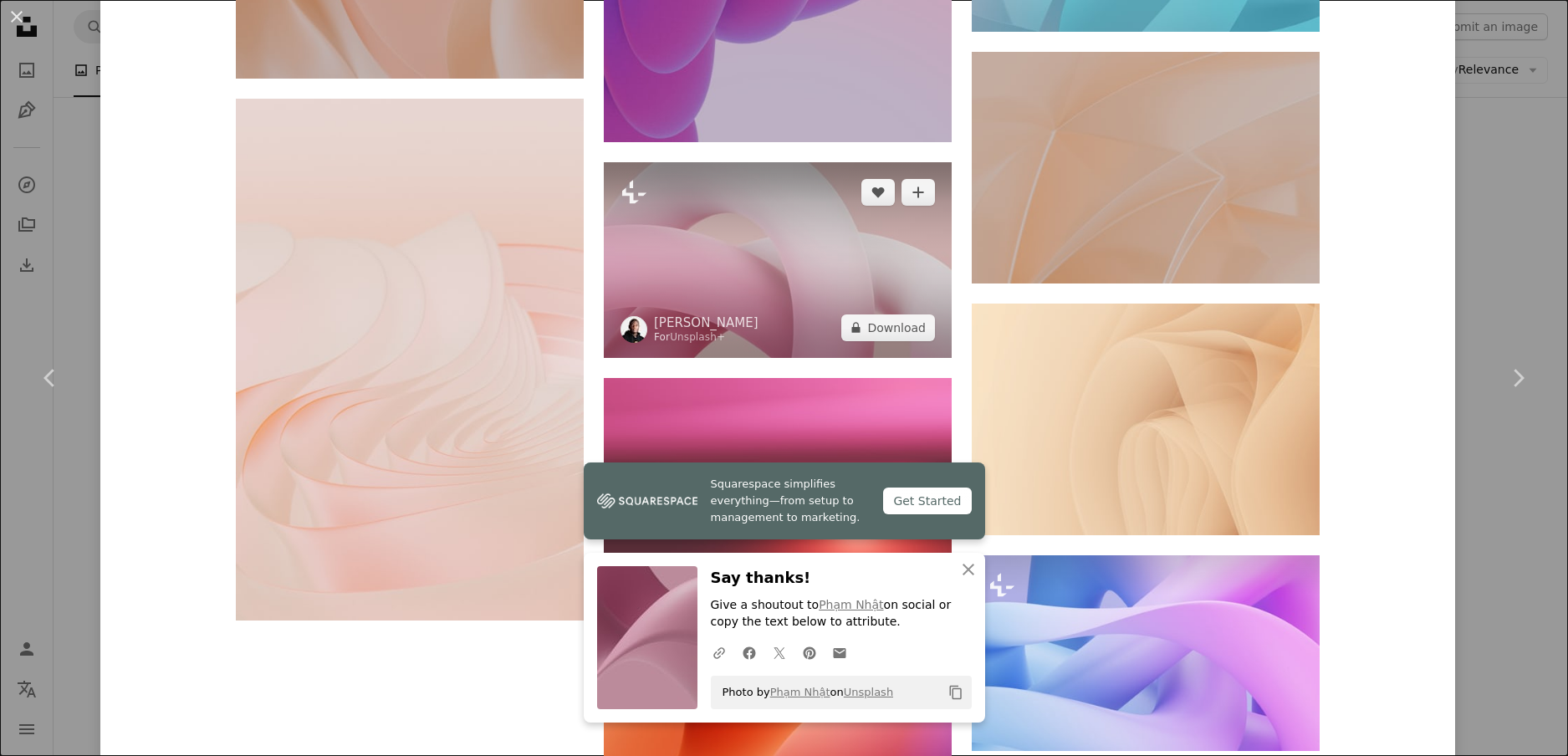
click at [759, 278] on img at bounding box center [778, 260] width 348 height 196
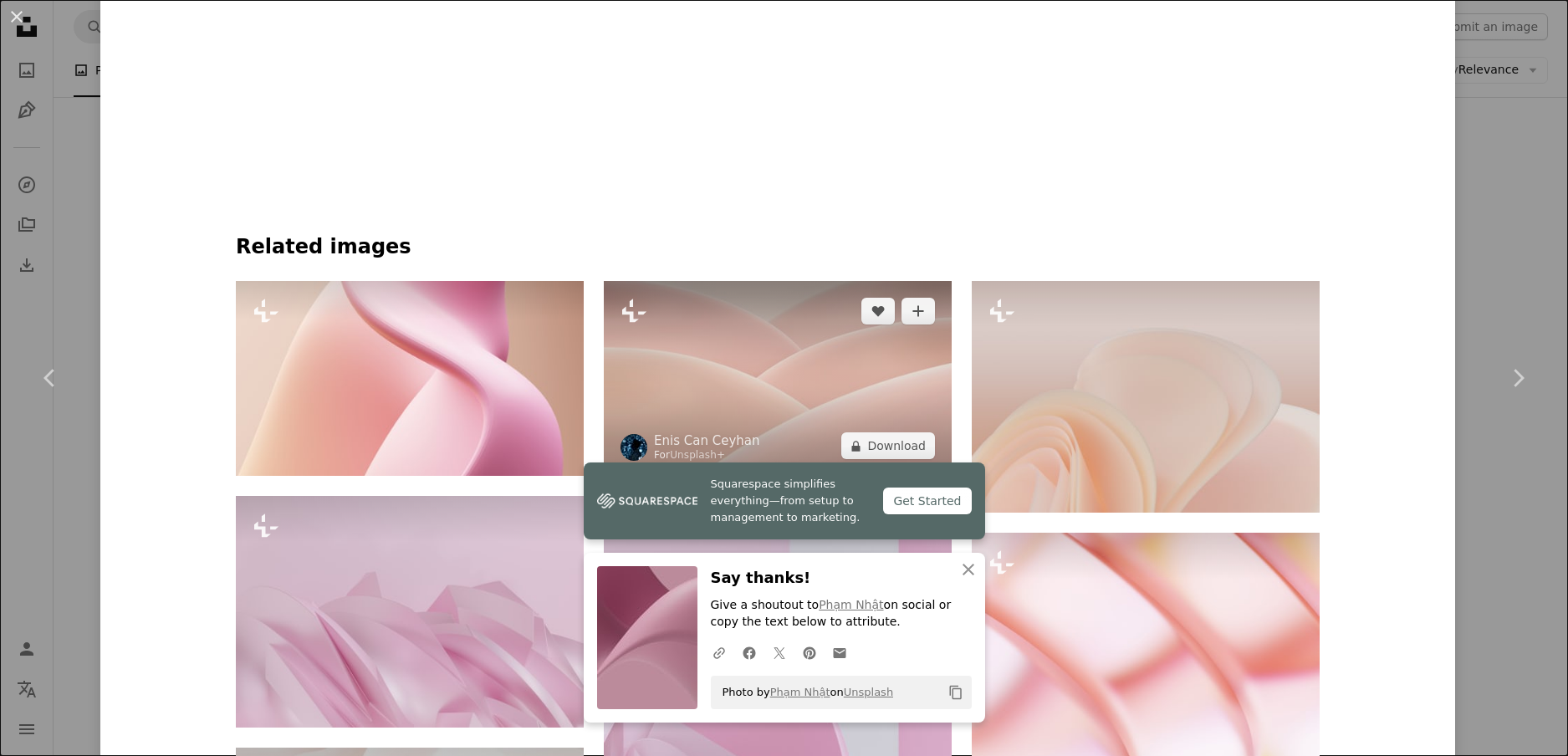
scroll to position [1421, 0]
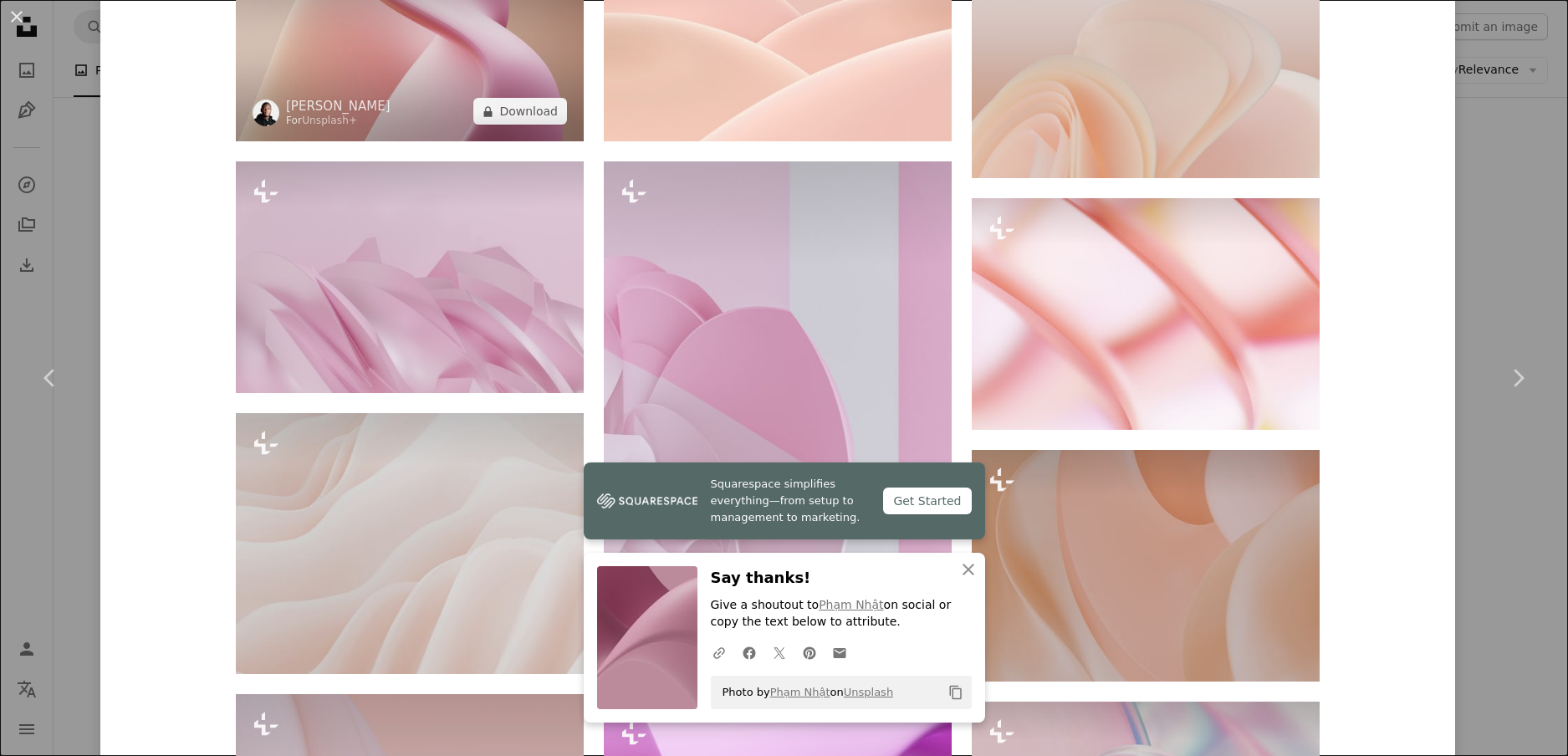
click at [457, 87] on img at bounding box center [409, 44] width 348 height 196
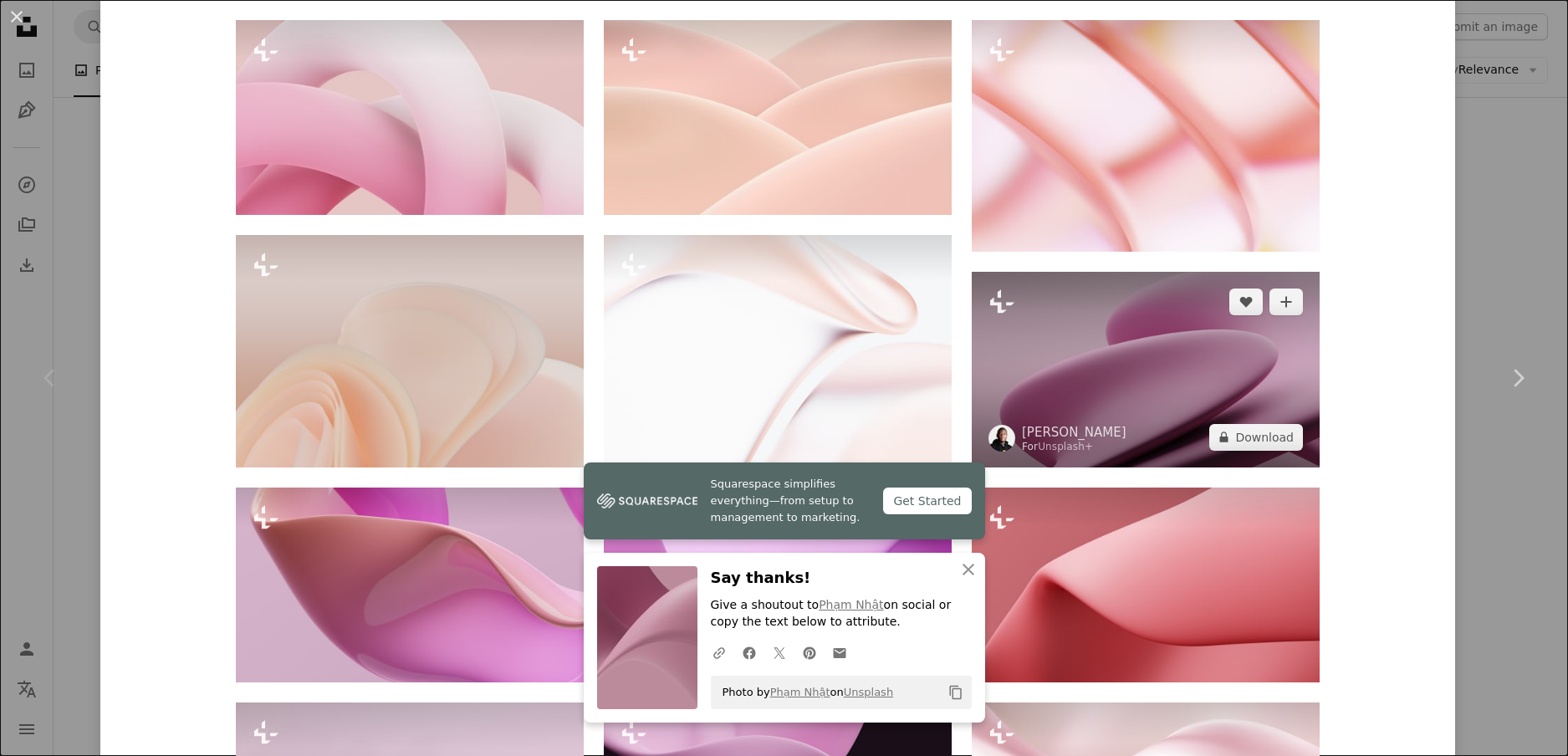
scroll to position [1421, 0]
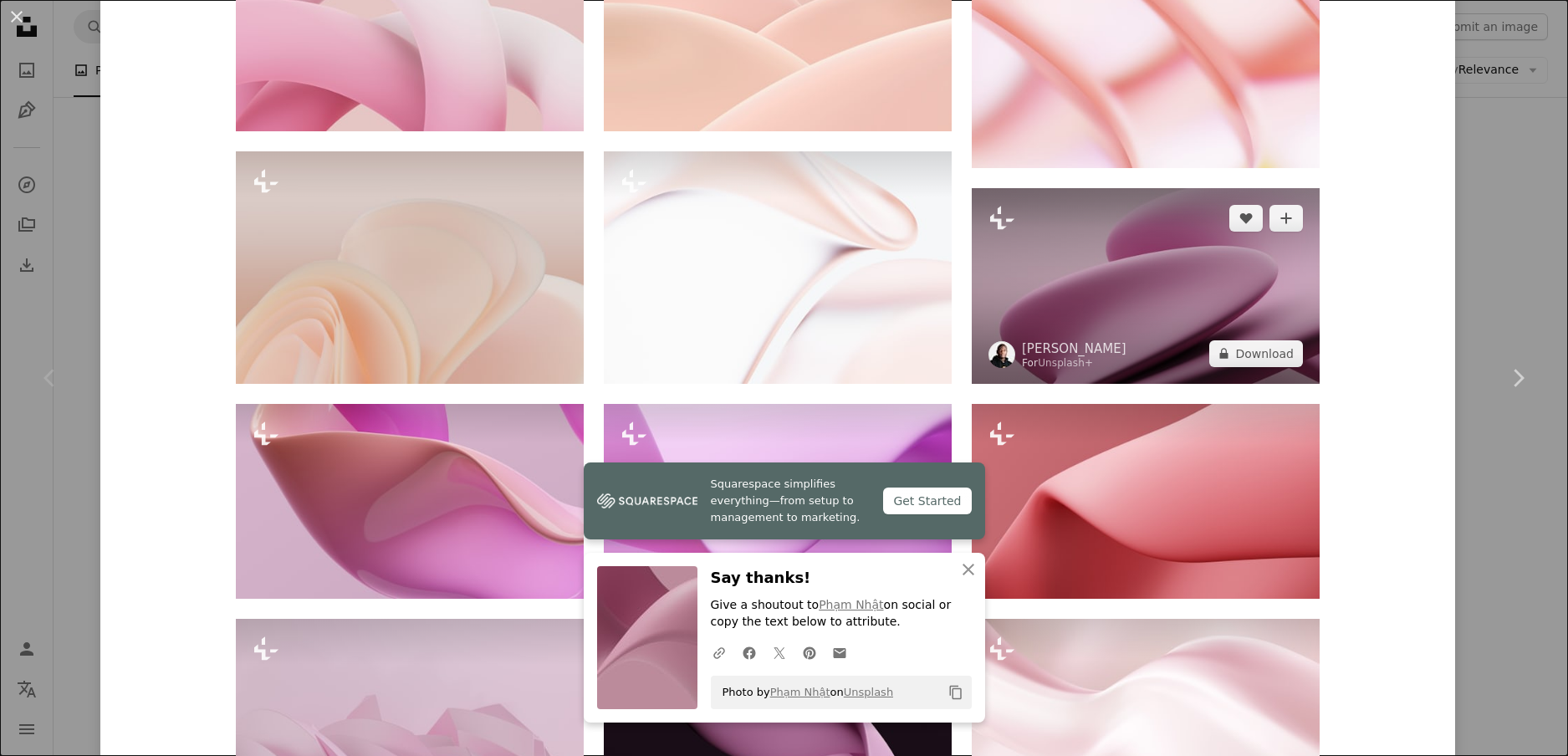
click at [1096, 299] on img at bounding box center [1145, 285] width 348 height 196
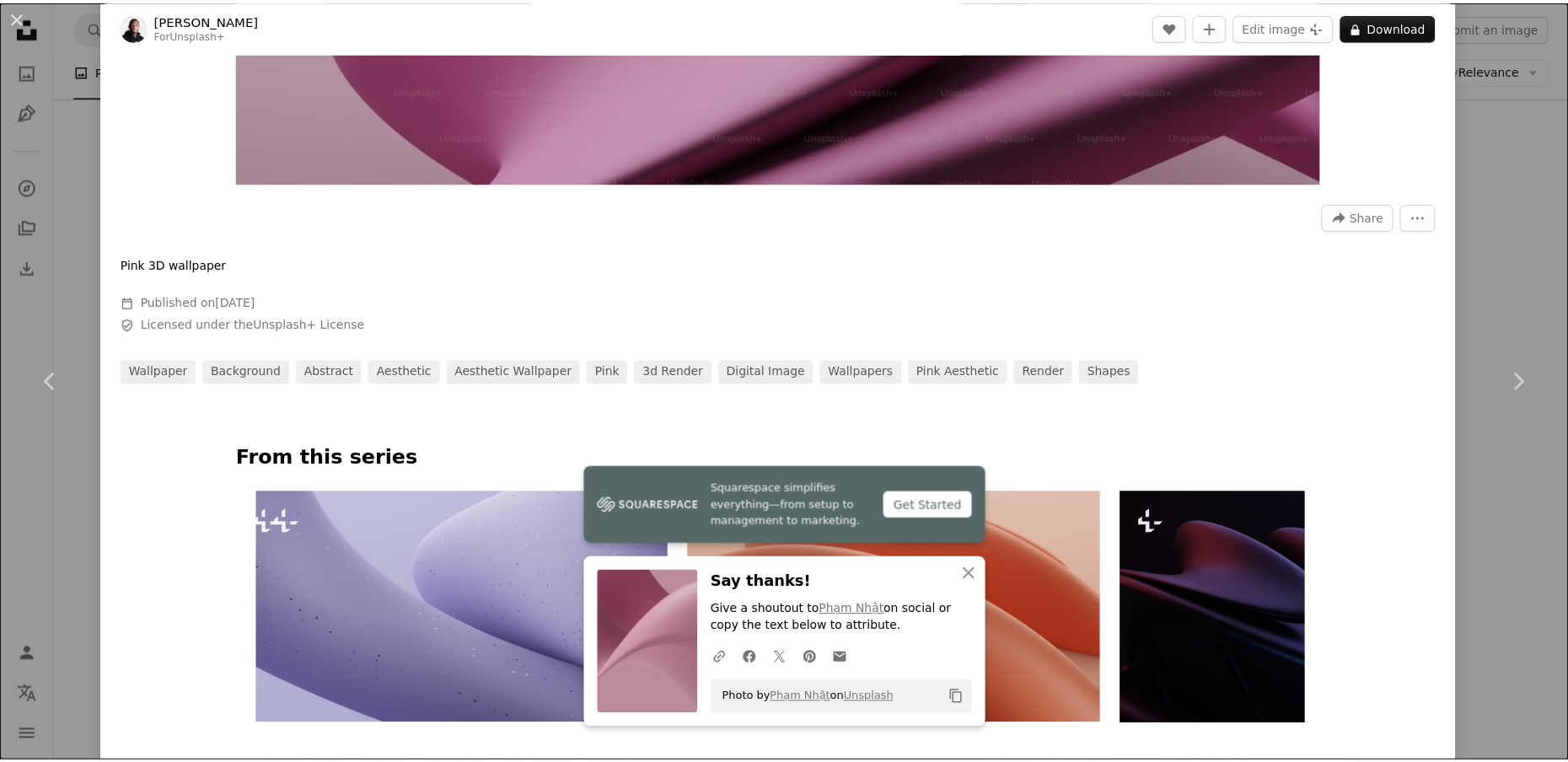
scroll to position [252, 0]
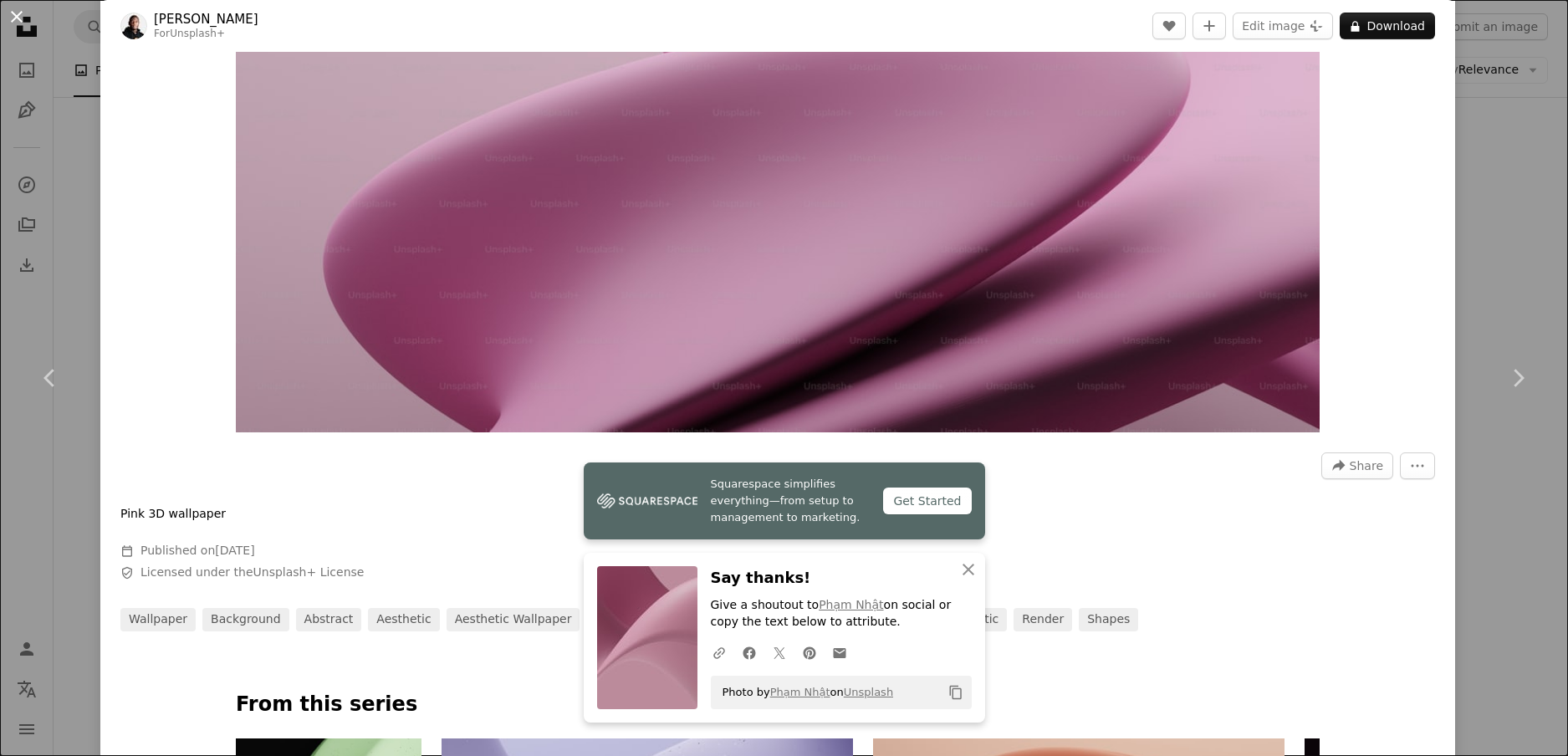
click at [19, 24] on button "An X shape" at bounding box center [17, 17] width 20 height 20
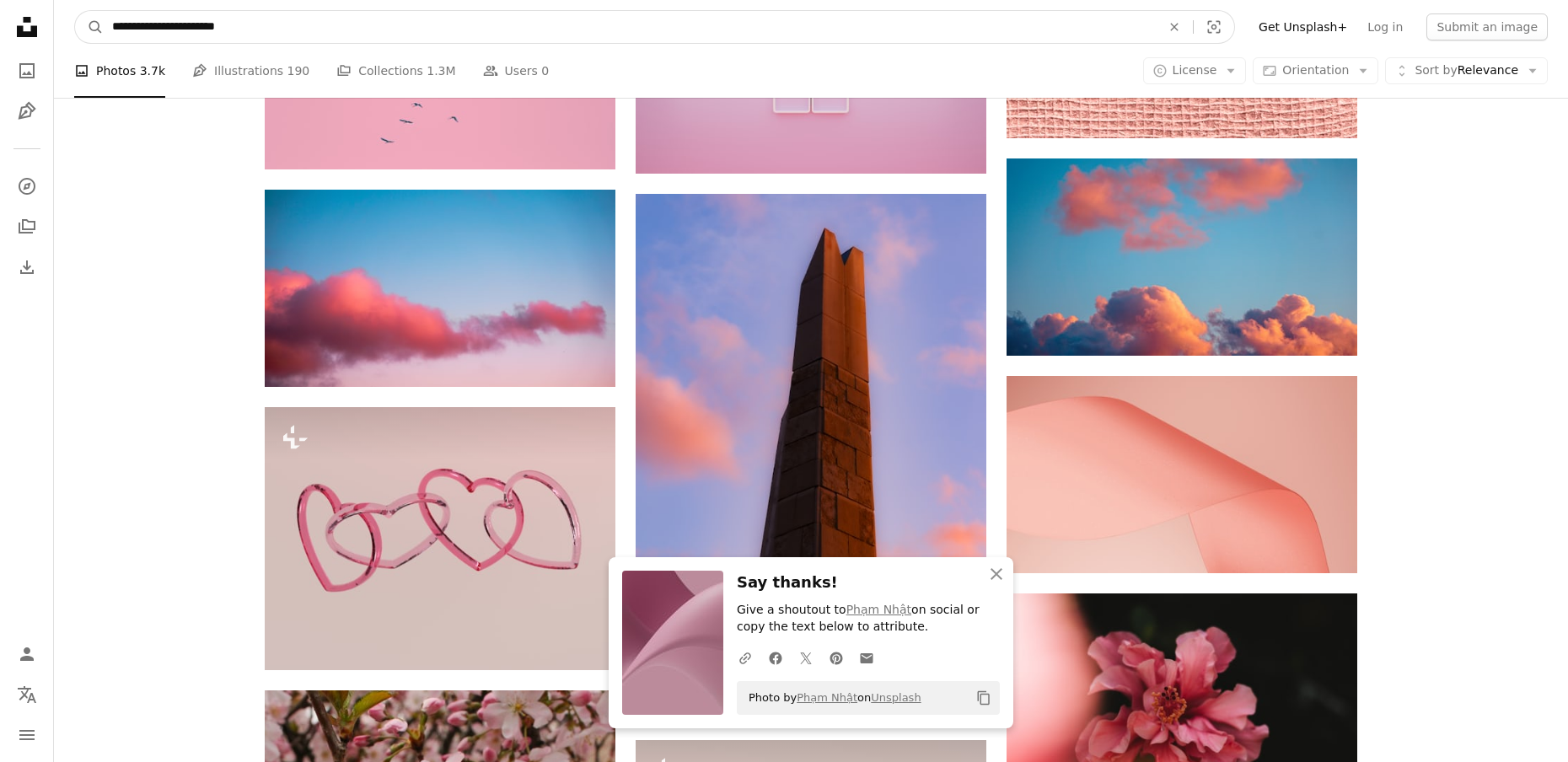
click at [277, 36] on input "**********" at bounding box center [630, 27] width 1052 height 32
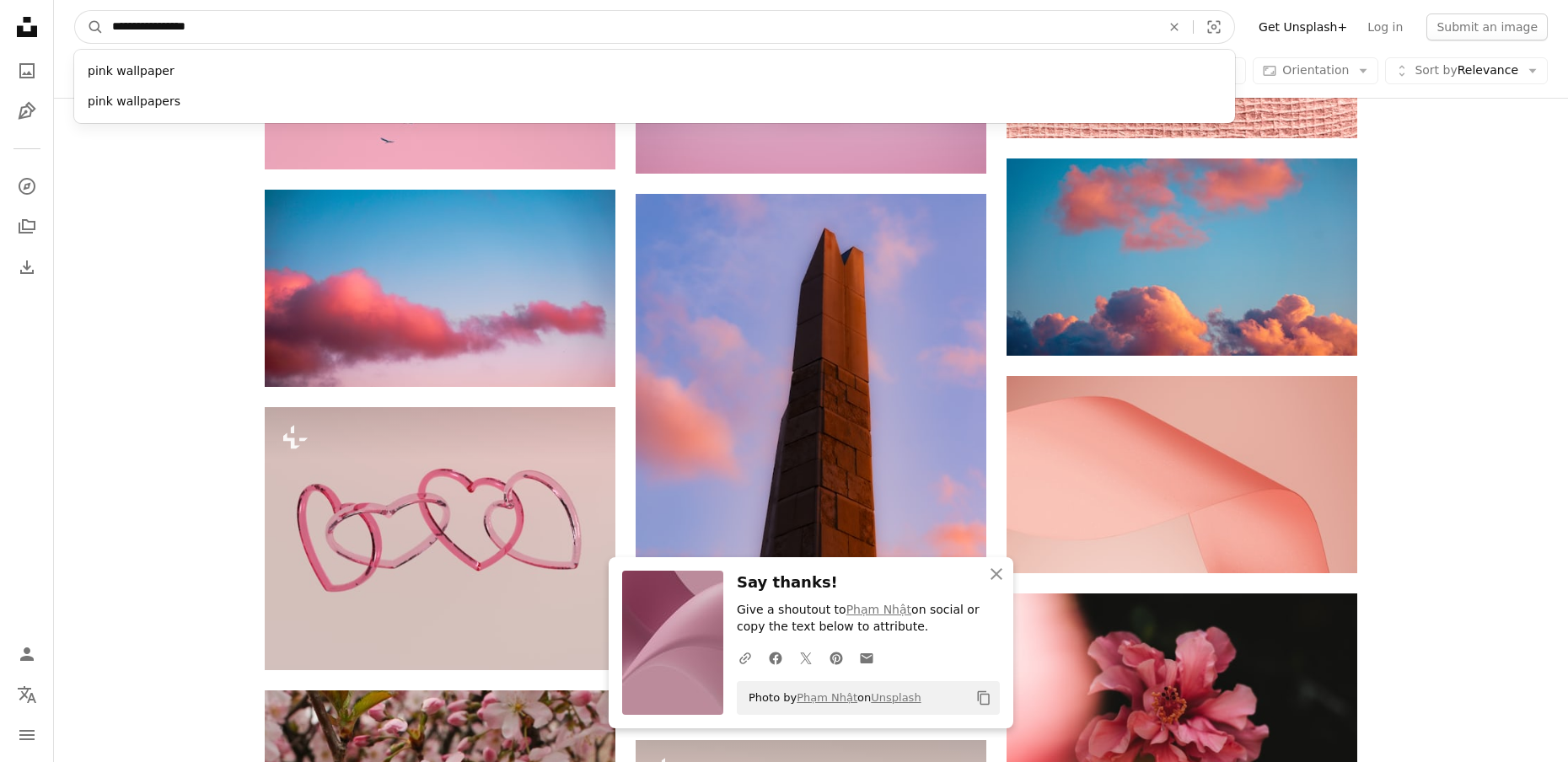
type input "**********"
click at [75, 11] on button "A magnifying glass" at bounding box center [88, 27] width 28 height 32
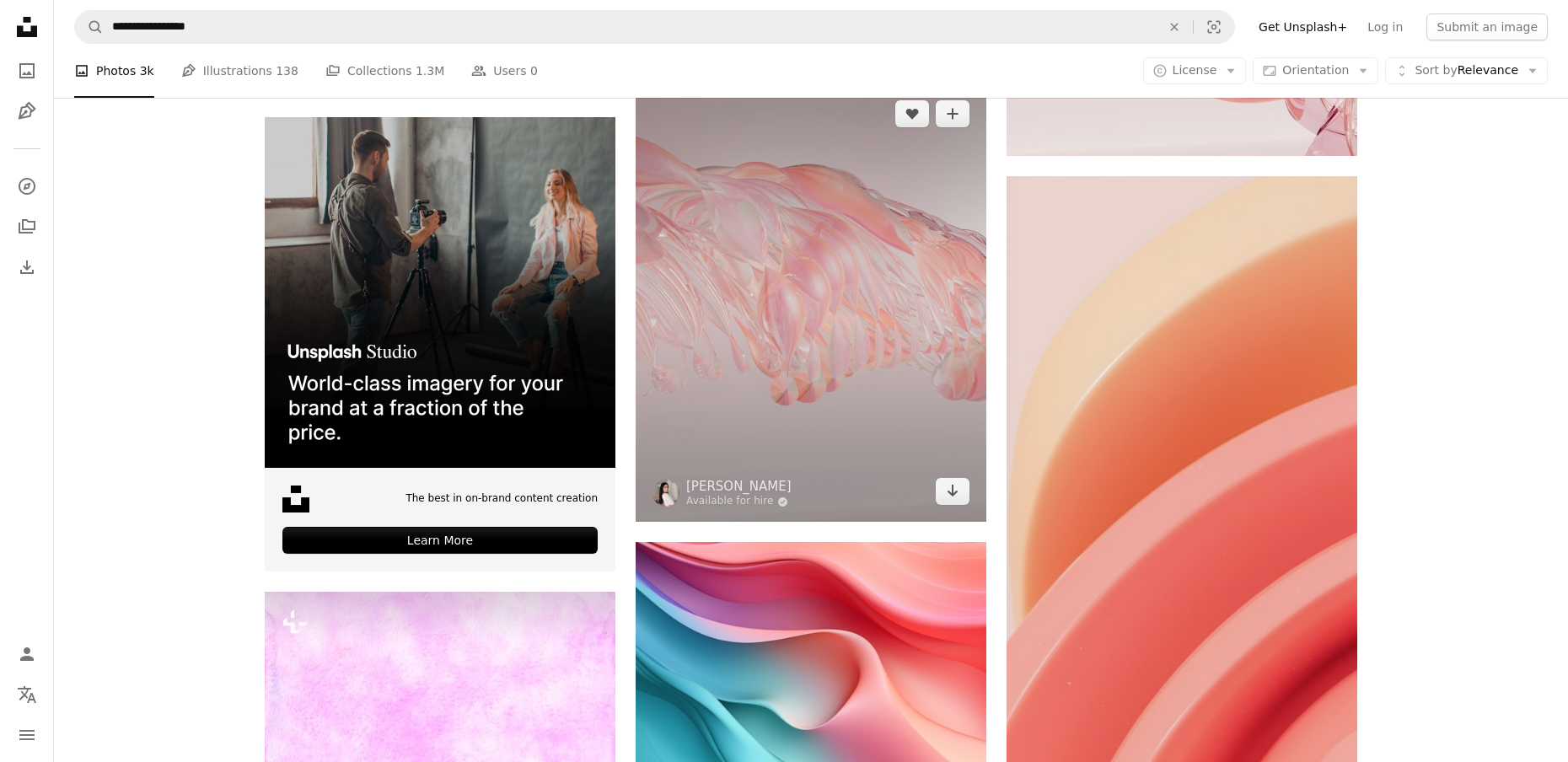
scroll to position [3202, 0]
